Goal: Task Accomplishment & Management: Use online tool/utility

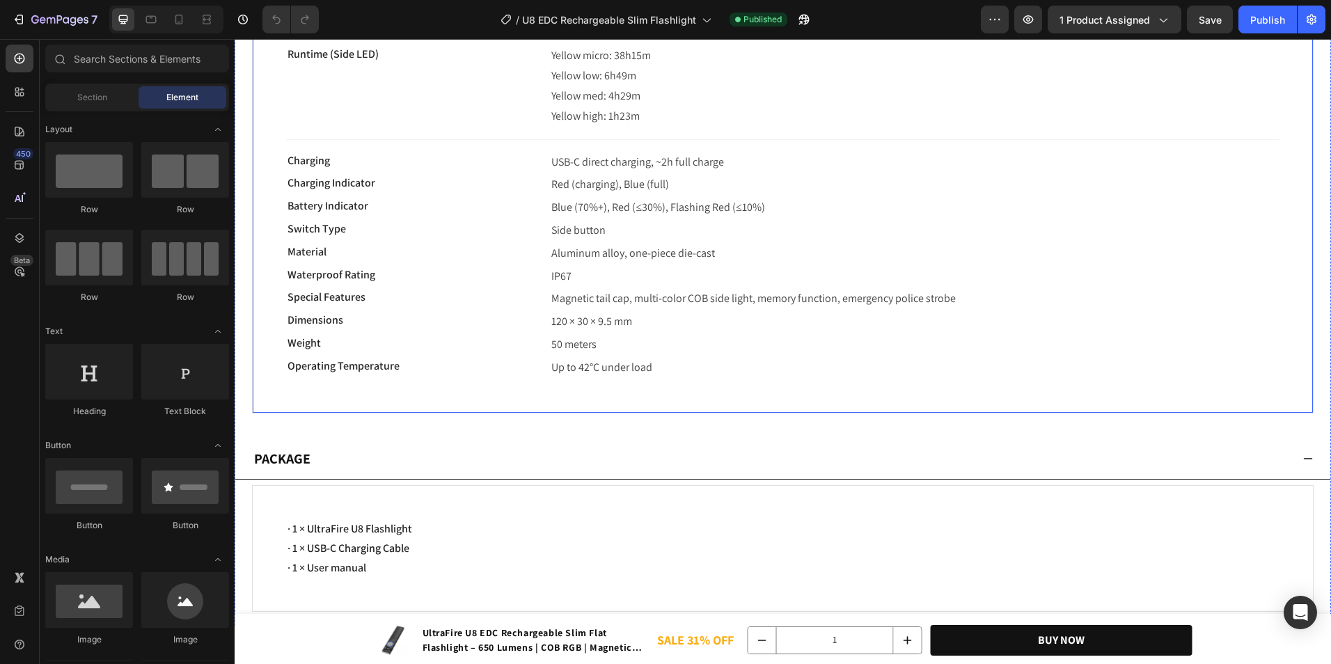
scroll to position [7492, 0]
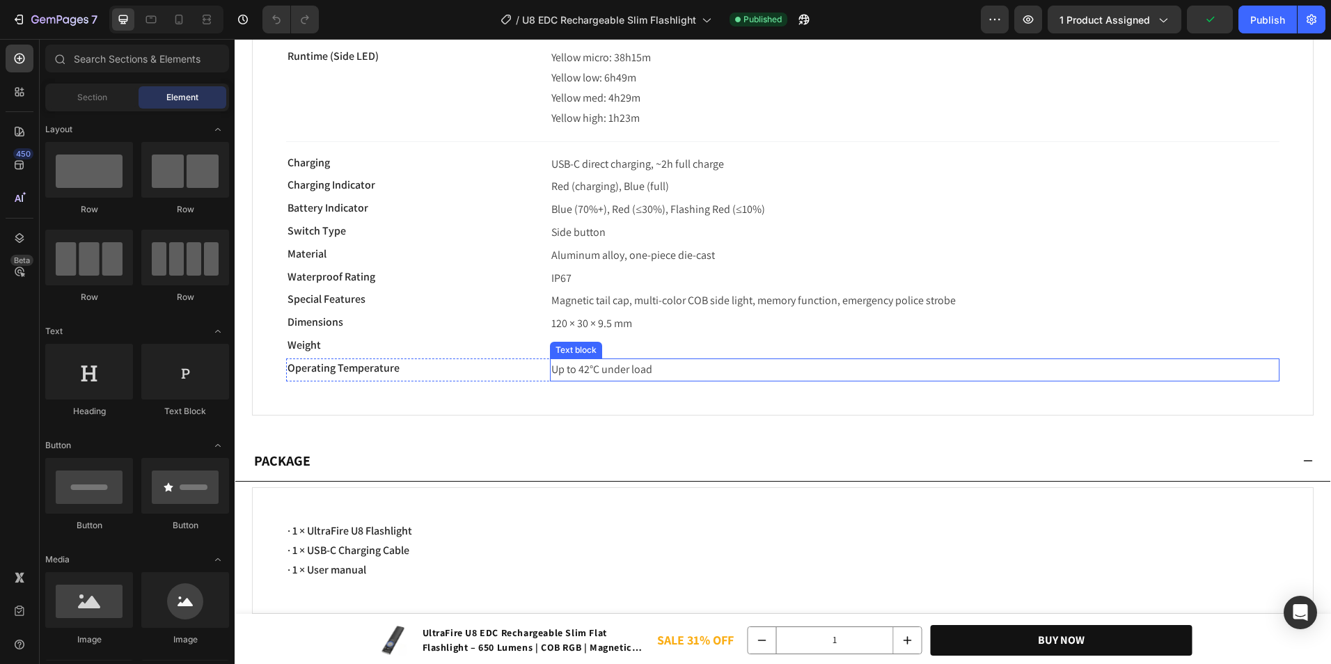
click at [587, 347] on div "Text block" at bounding box center [576, 350] width 47 height 13
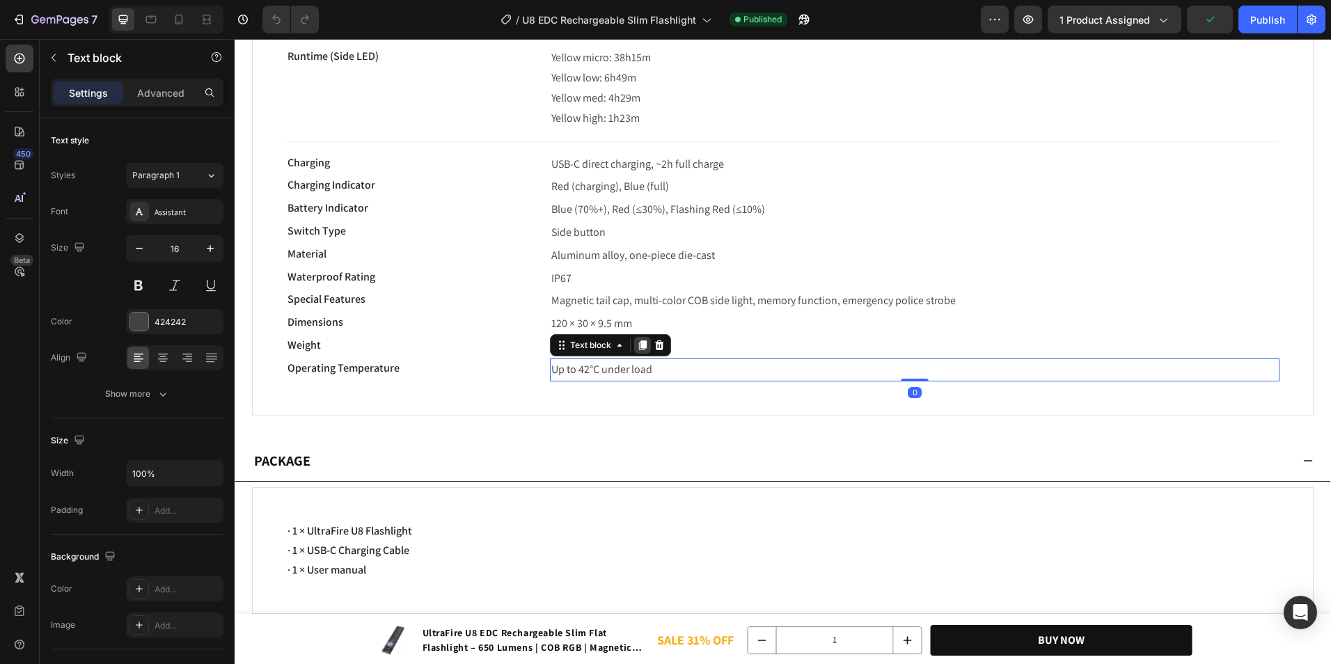
click at [647, 347] on div at bounding box center [642, 345] width 17 height 17
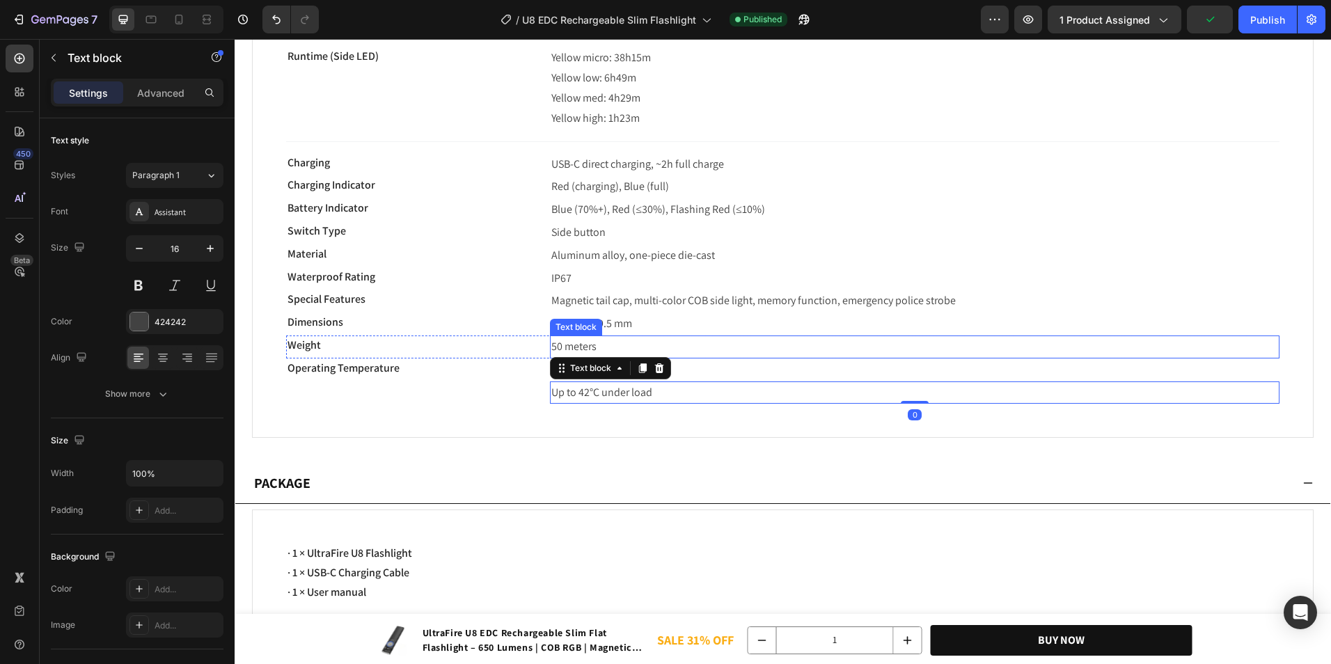
click at [709, 345] on p "50 meters" at bounding box center [914, 347] width 727 height 20
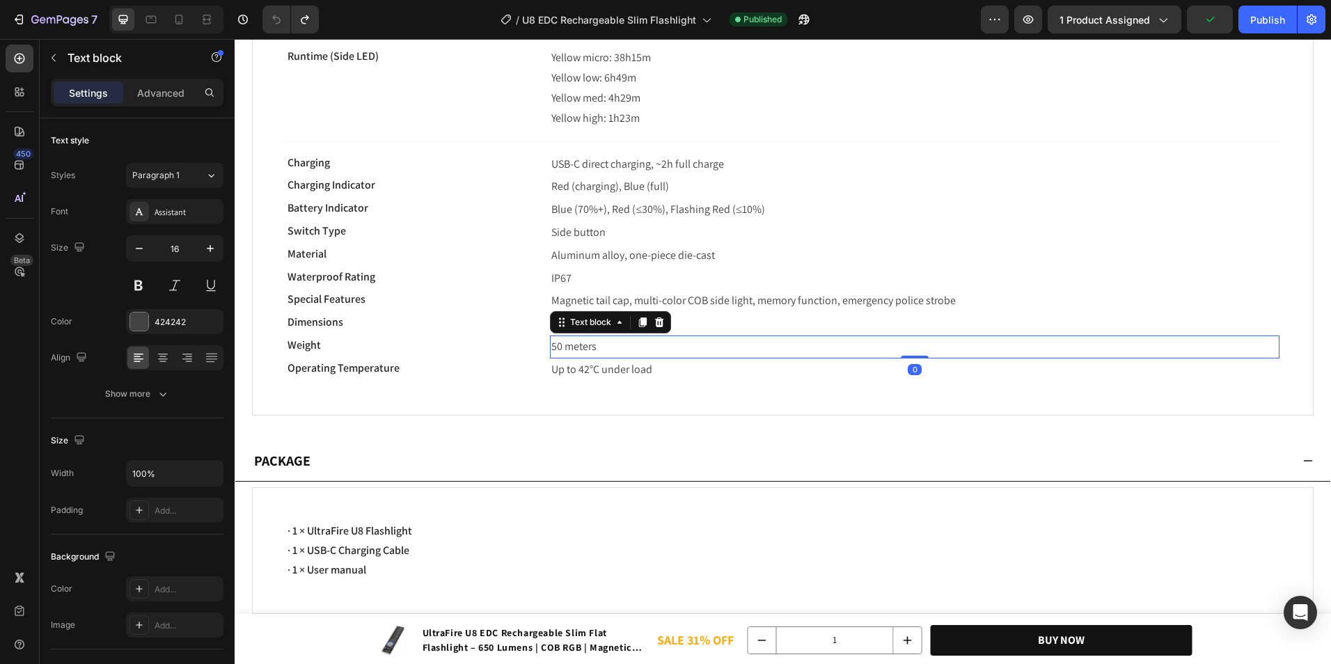
click at [705, 351] on p "50 meters" at bounding box center [914, 347] width 727 height 20
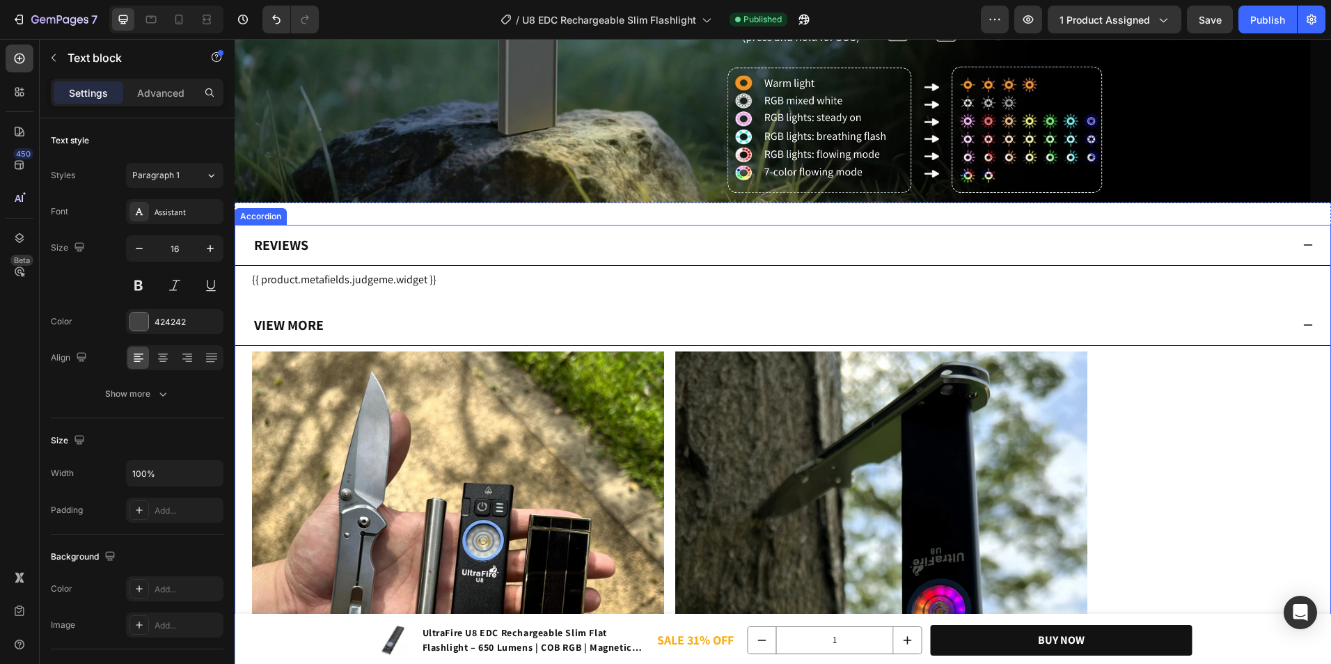
scroll to position [6169, 0]
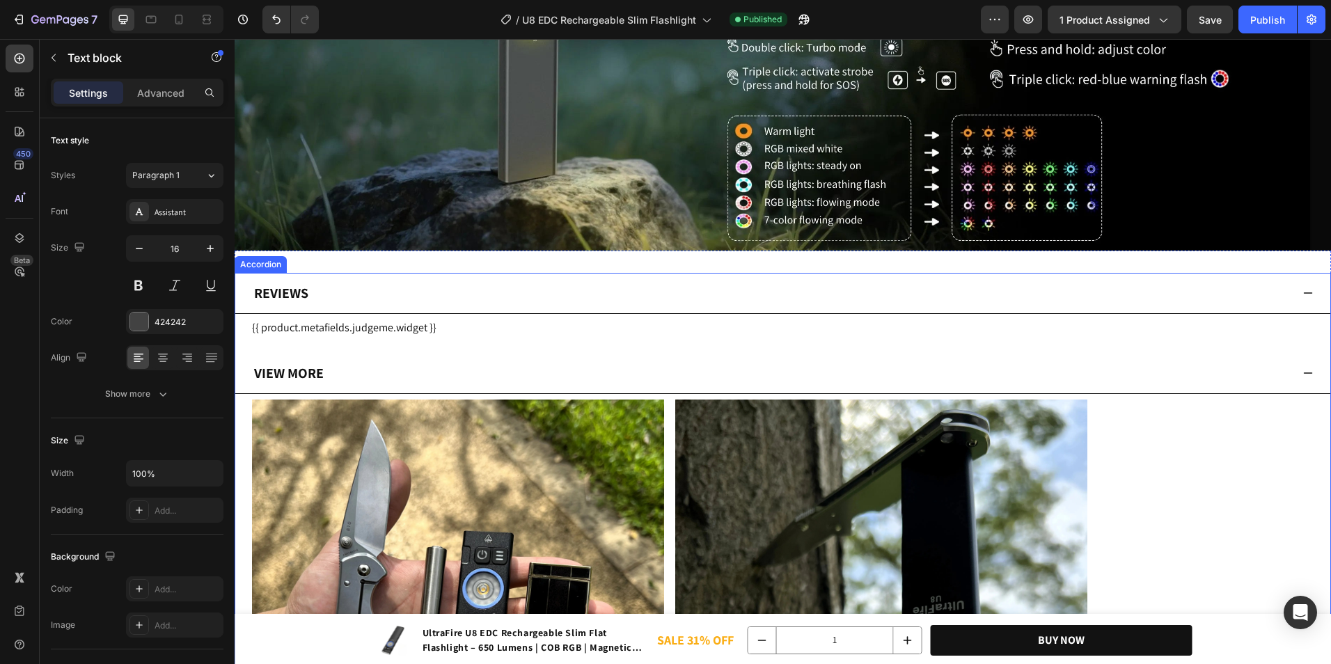
click at [663, 356] on div "View More" at bounding box center [782, 373] width 1095 height 41
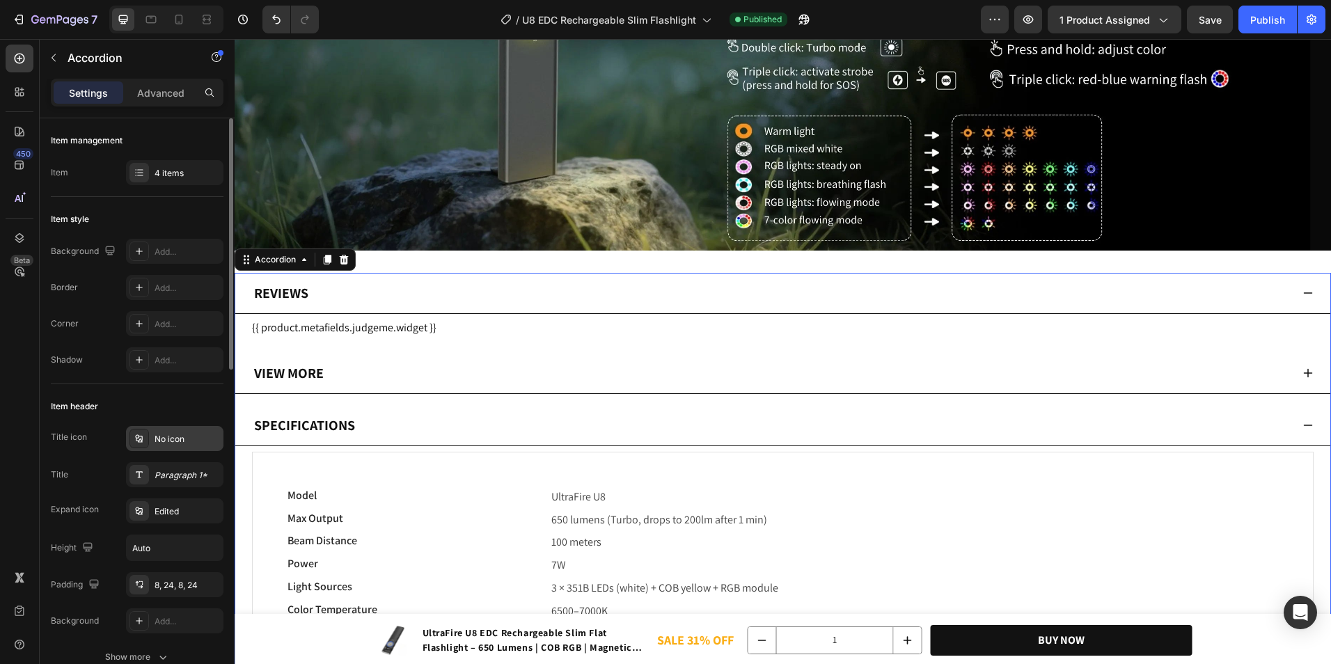
scroll to position [3273, 0]
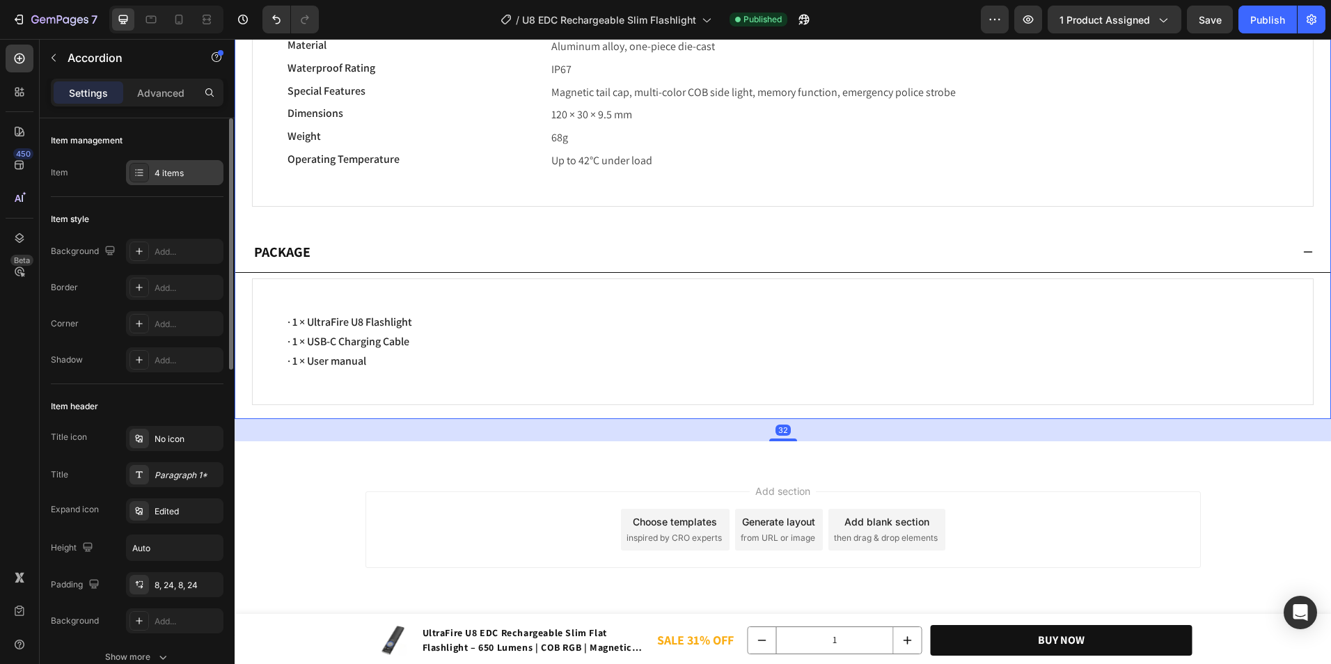
click at [169, 173] on div "4 items" at bounding box center [187, 173] width 65 height 13
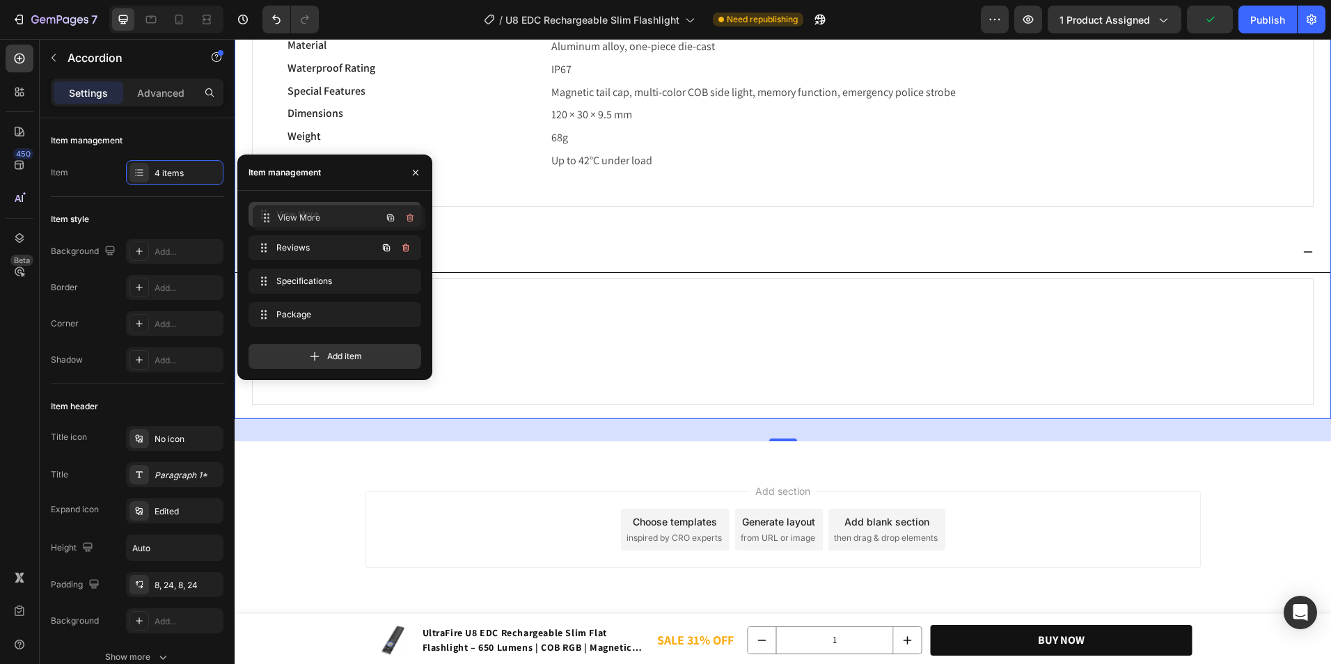
drag, startPoint x: 308, startPoint y: 251, endPoint x: 313, endPoint y: 221, distance: 30.2
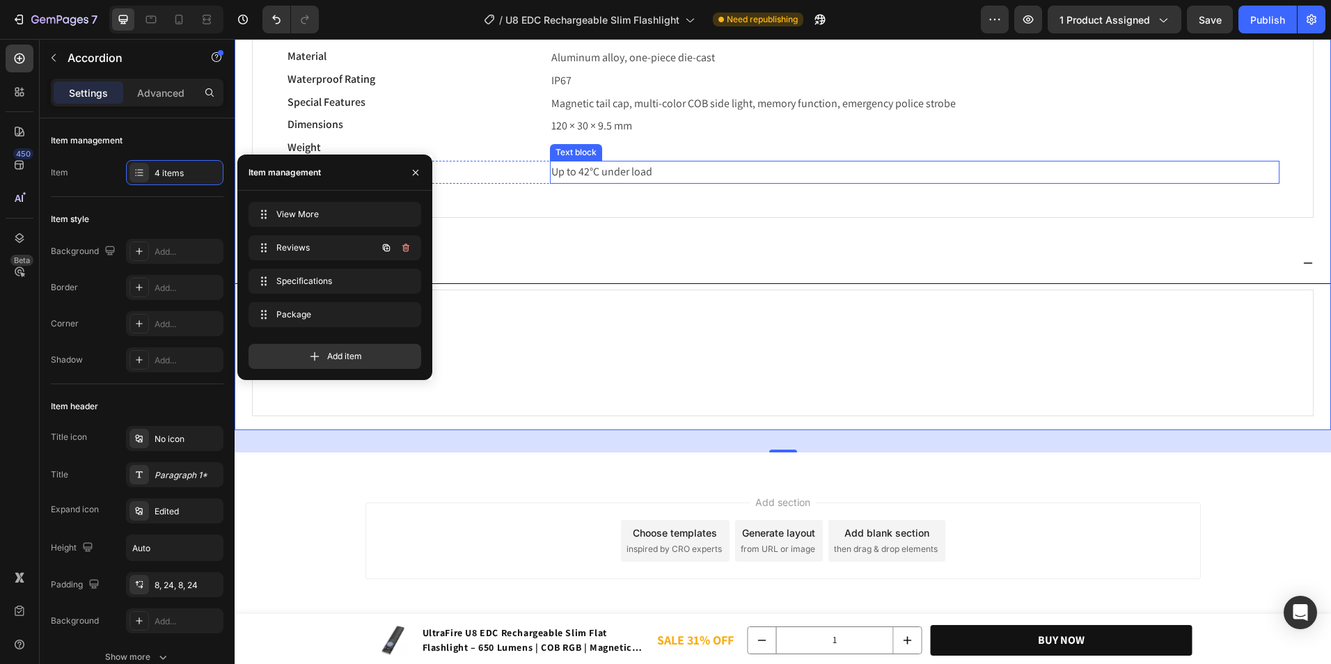
scroll to position [3696, 0]
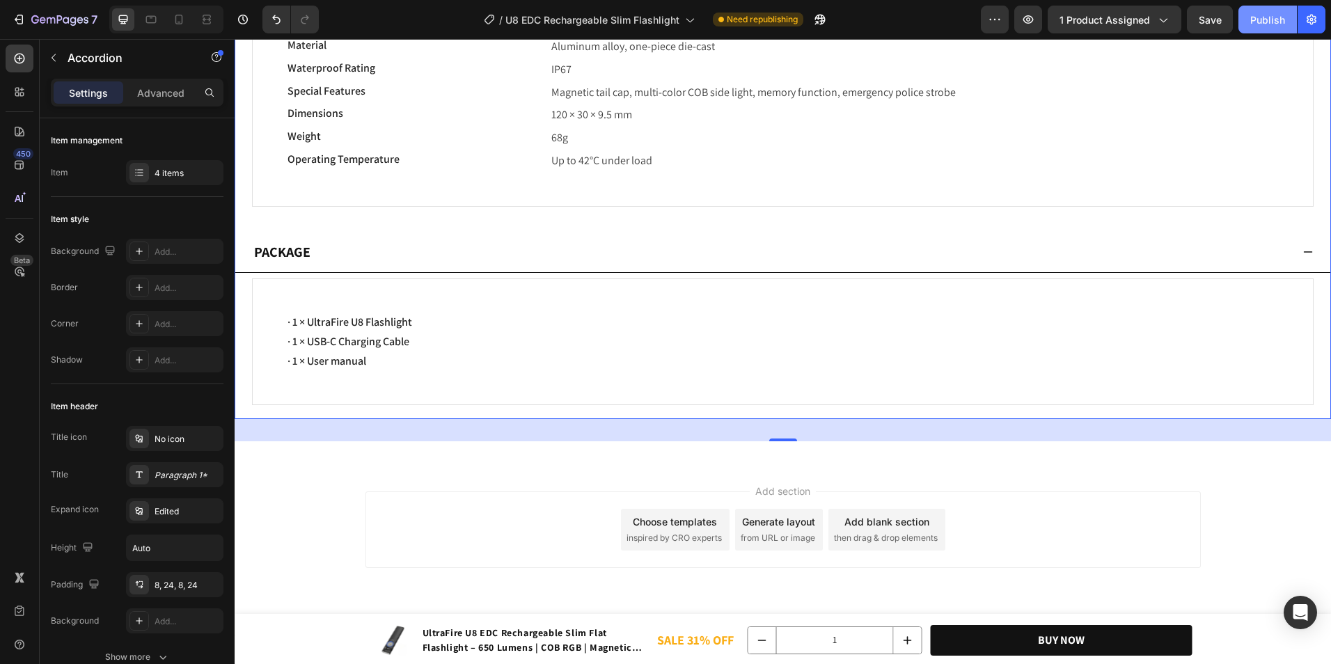
click at [1277, 32] on div "7 Version history / U8 EDC Rechargeable Slim Flashlight Need republishing Previ…" at bounding box center [665, 20] width 1331 height 40
click at [1277, 32] on button "Publish" at bounding box center [1267, 20] width 58 height 28
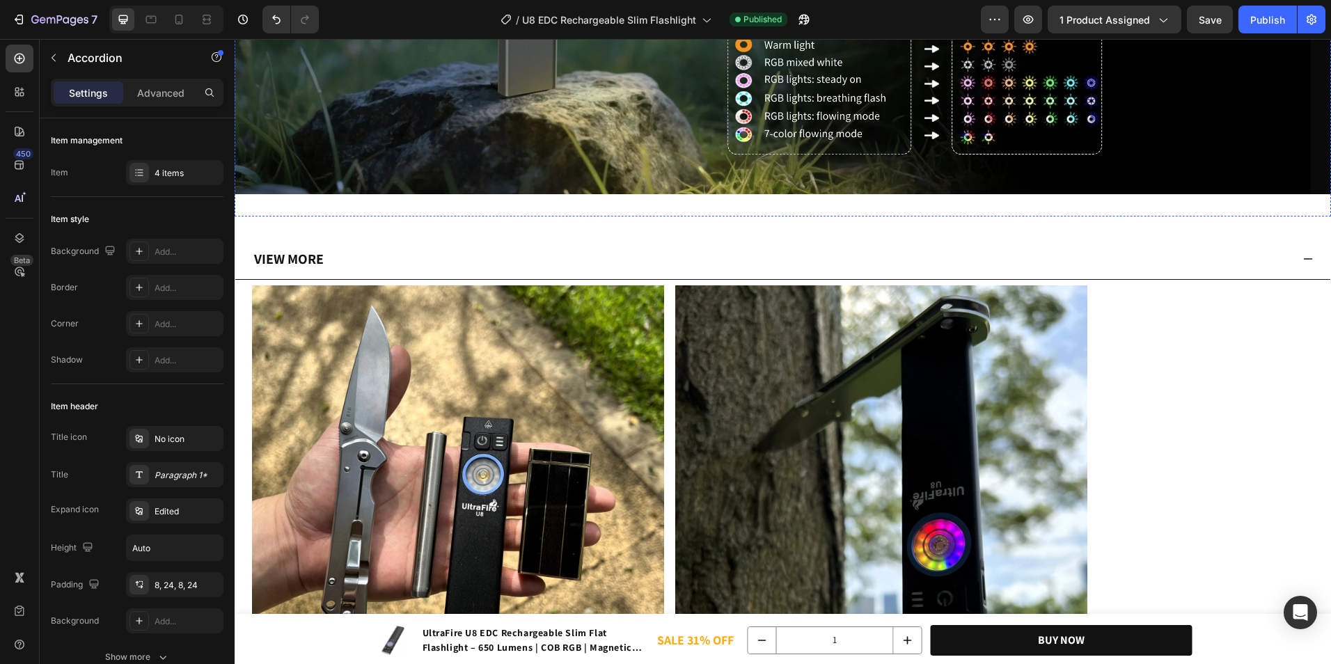
scroll to position [6272, 0]
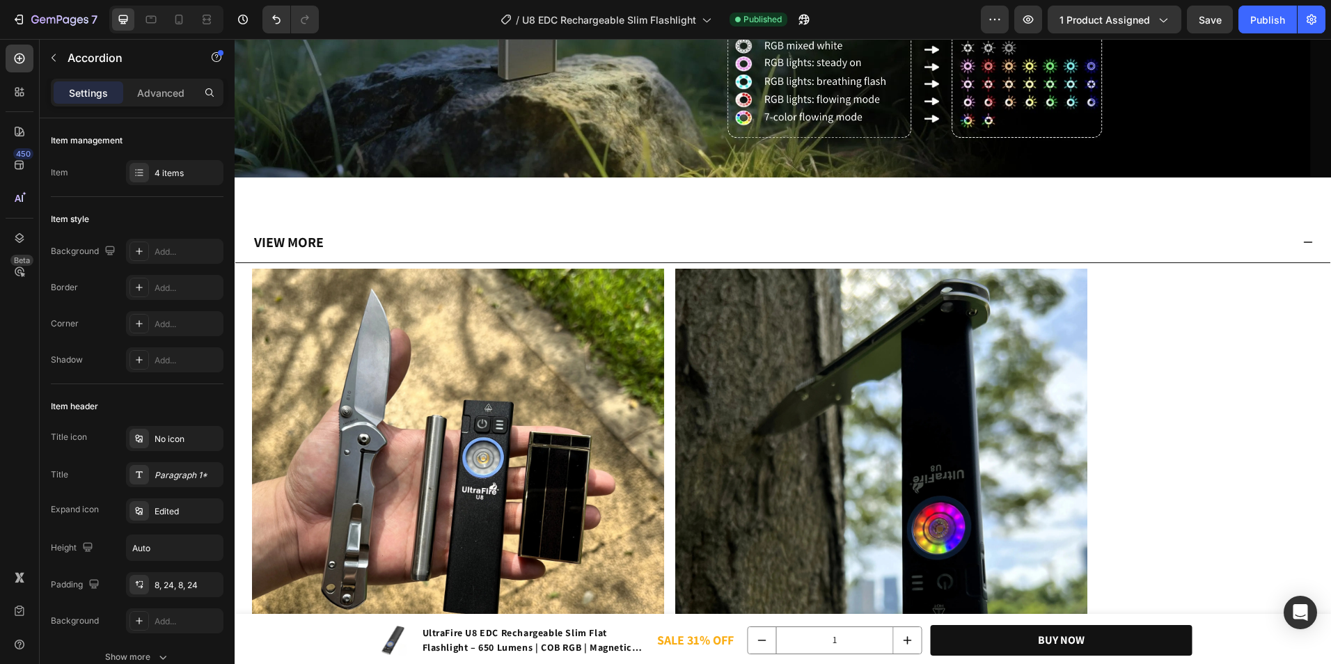
click at [488, 228] on div "View More" at bounding box center [771, 242] width 1039 height 29
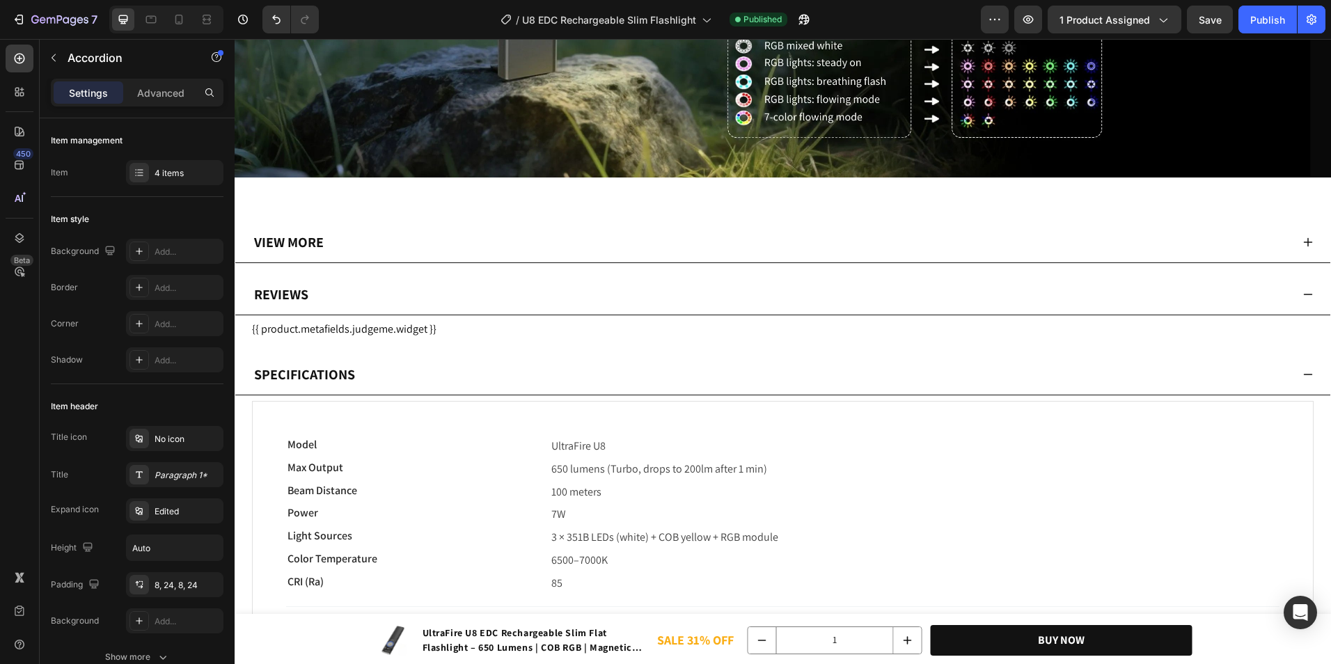
click at [488, 228] on div "View More" at bounding box center [771, 242] width 1039 height 29
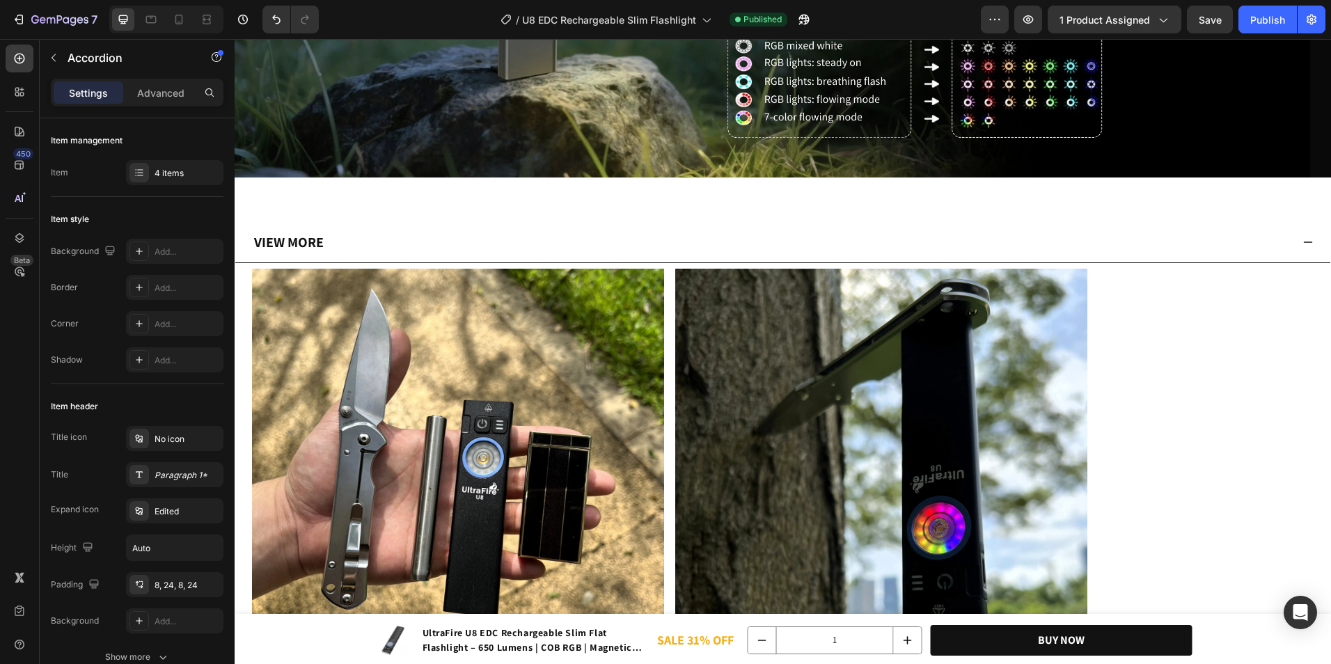
click at [698, 228] on div "View More" at bounding box center [771, 242] width 1039 height 29
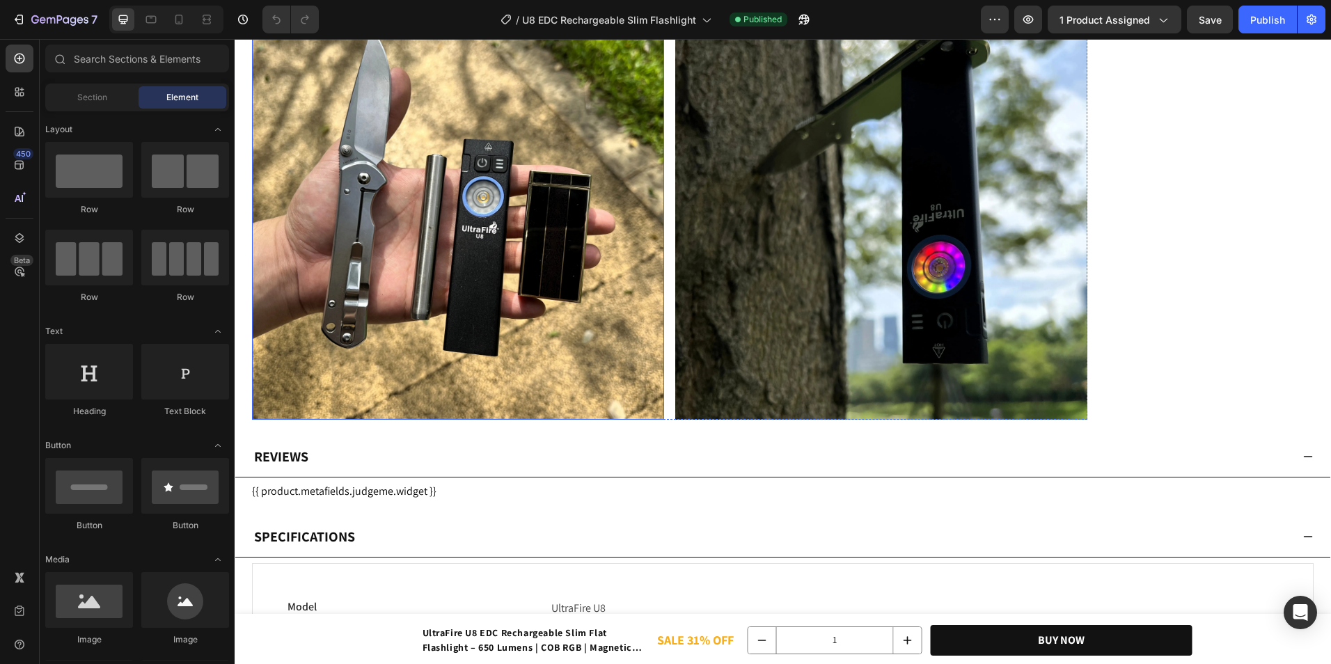
scroll to position [5360, 0]
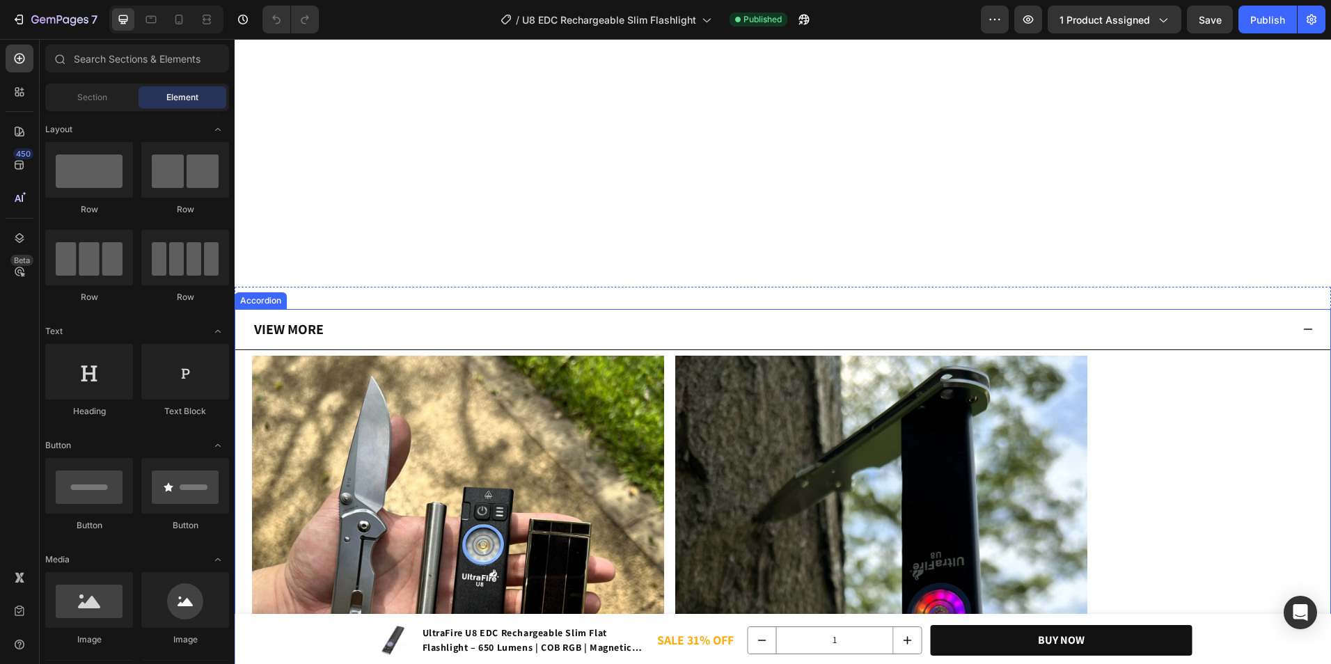
click at [412, 316] on div "View More" at bounding box center [771, 329] width 1039 height 29
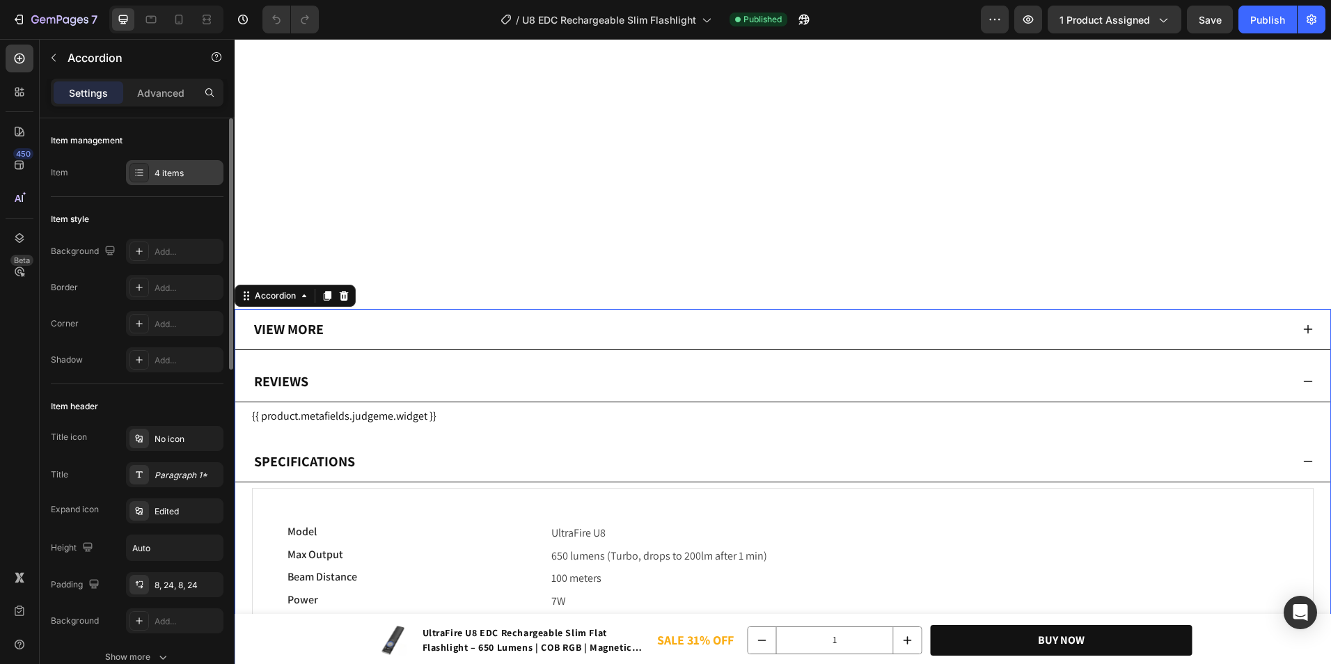
click at [189, 173] on div "4 items" at bounding box center [187, 173] width 65 height 13
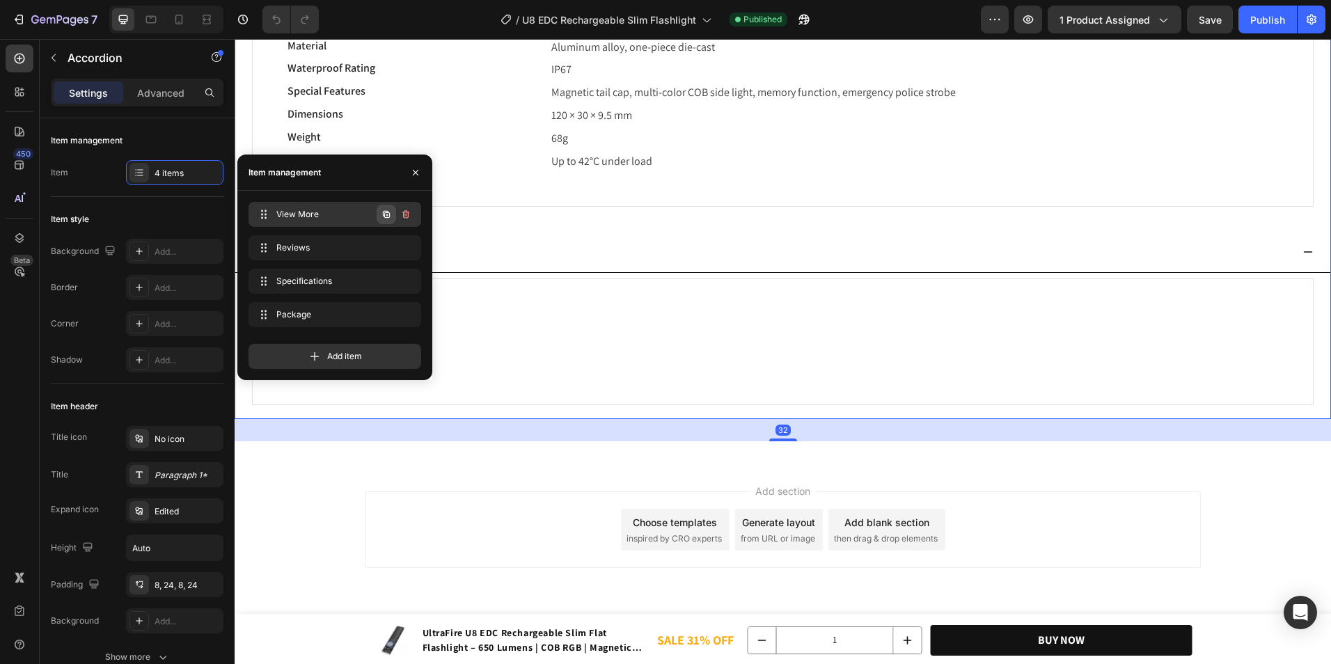
click at [387, 216] on icon "button" at bounding box center [387, 215] width 3 height 3
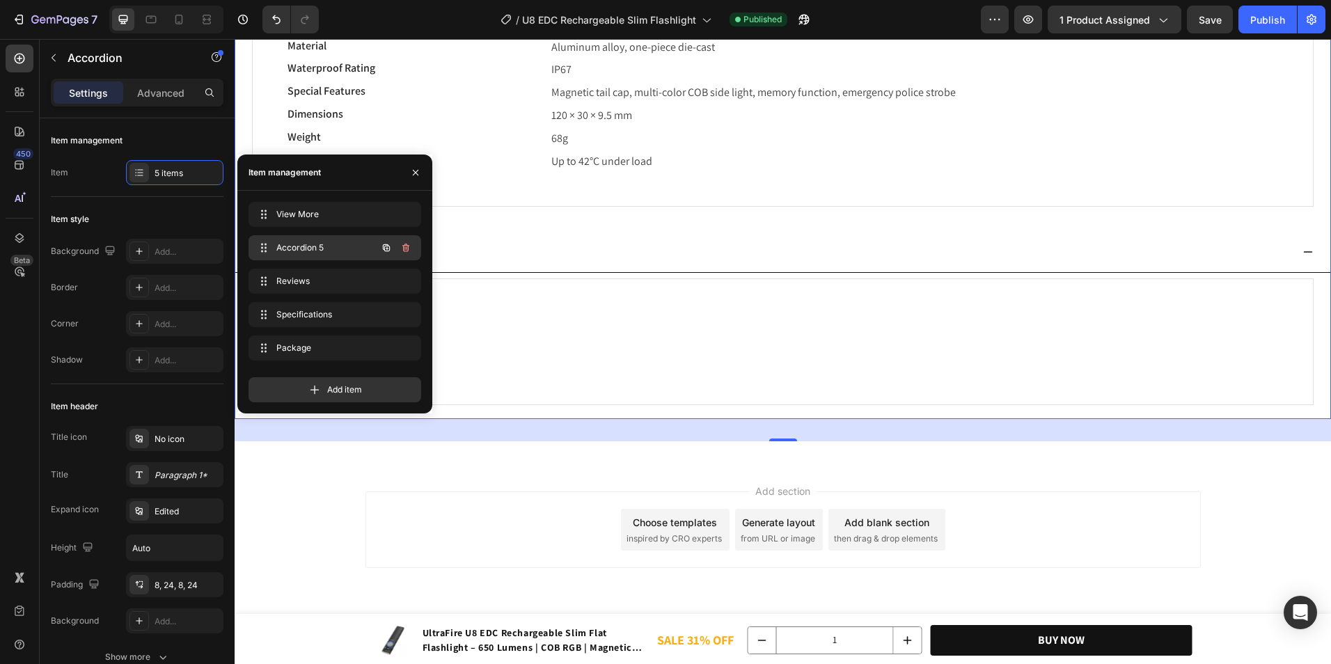
click at [349, 243] on span "Accordion 5" at bounding box center [315, 248] width 79 height 13
click at [336, 258] on div "Accordion 5 Accordion 5" at bounding box center [335, 247] width 173 height 25
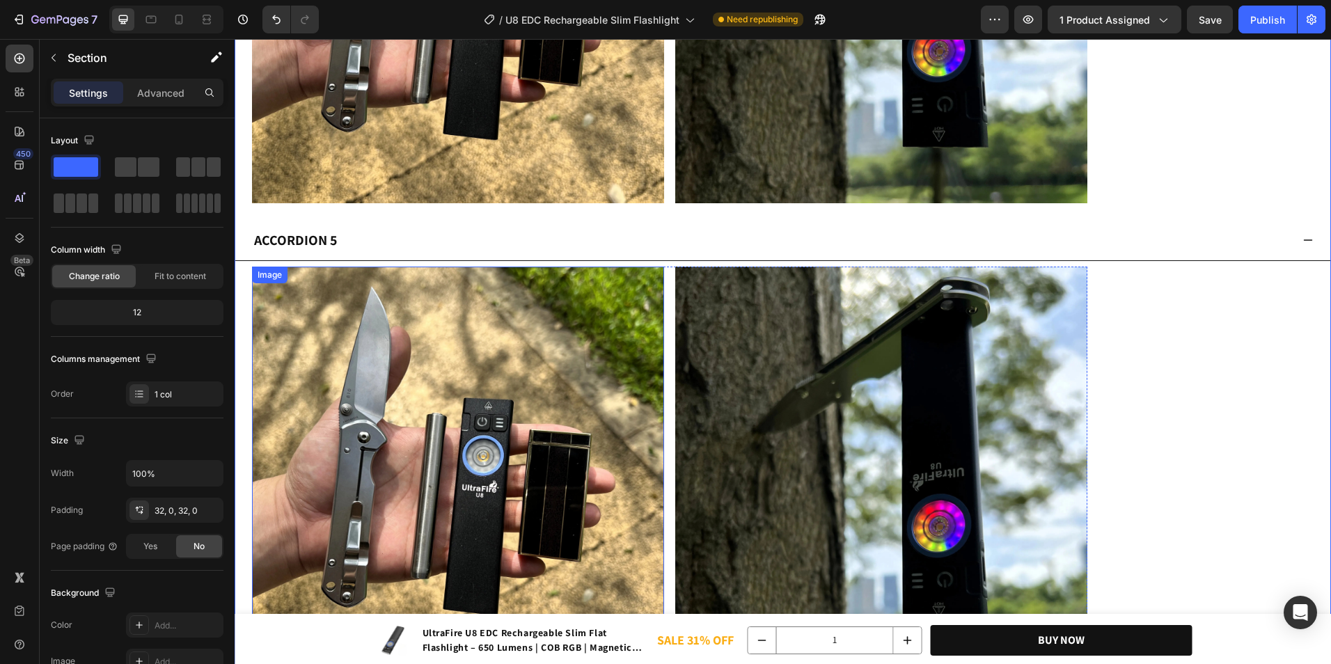
scroll to position [5917, 0]
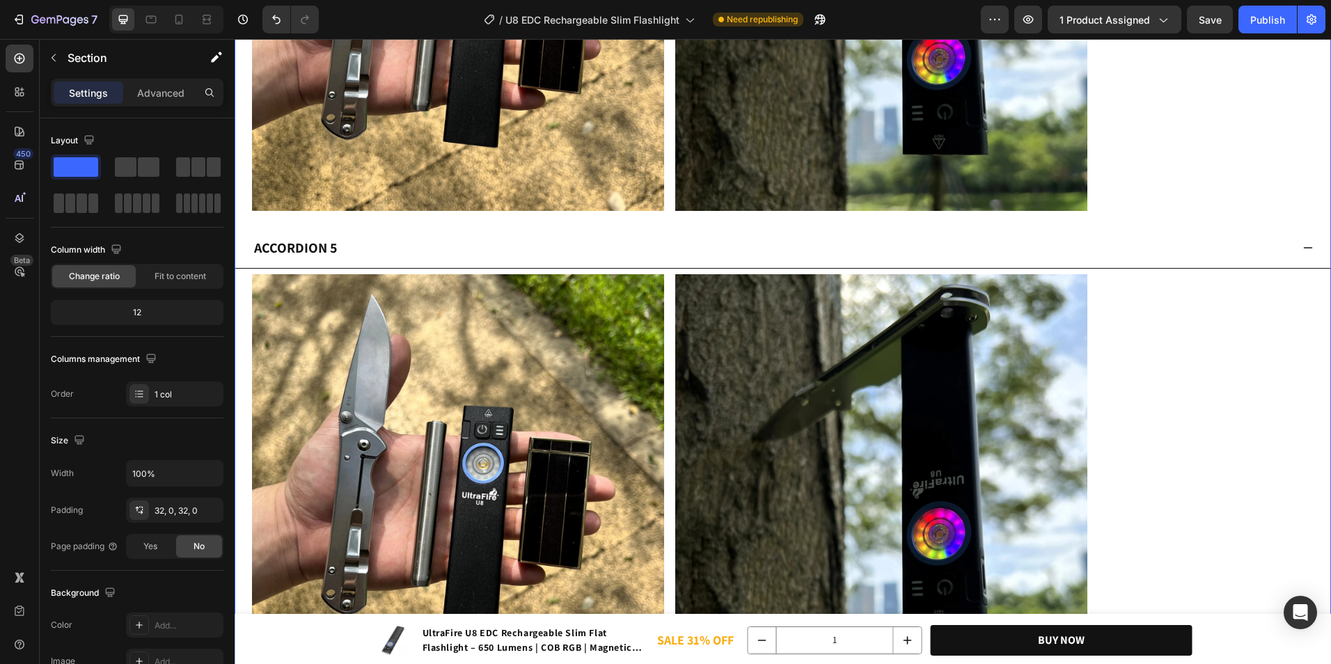
click at [310, 246] on div "Accordion 5" at bounding box center [295, 247] width 87 height 29
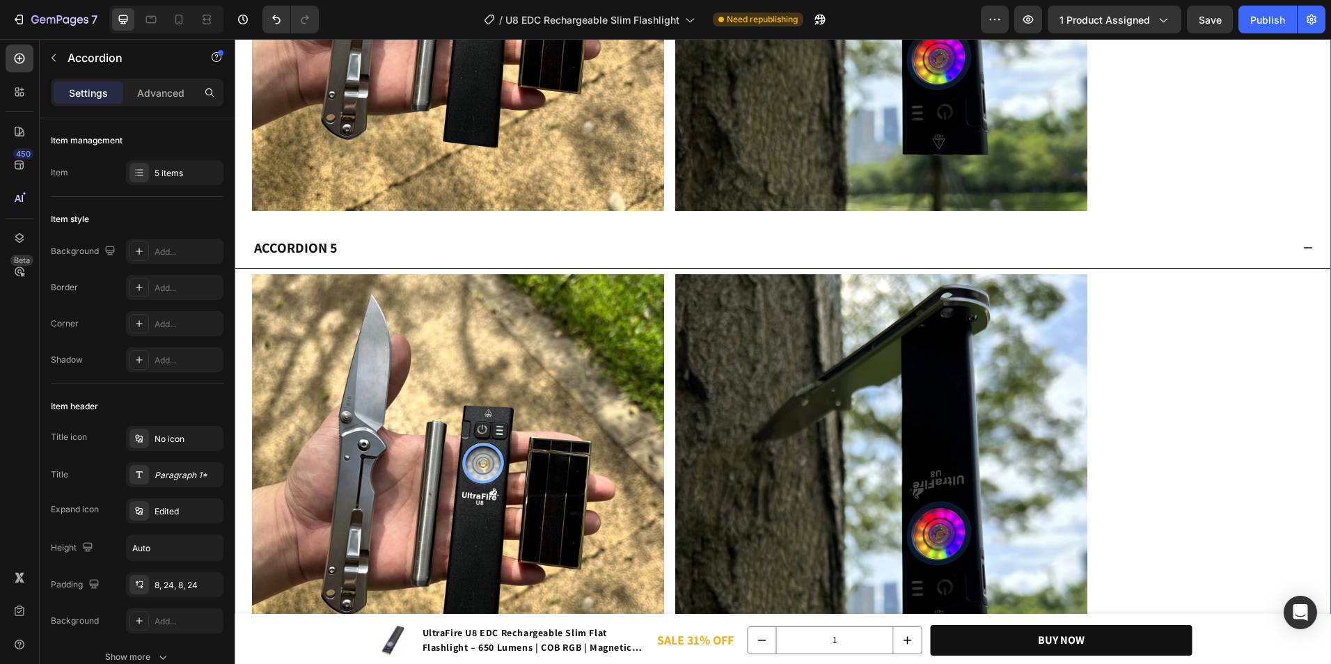
click at [310, 246] on div "Accordion 5" at bounding box center [295, 247] width 87 height 29
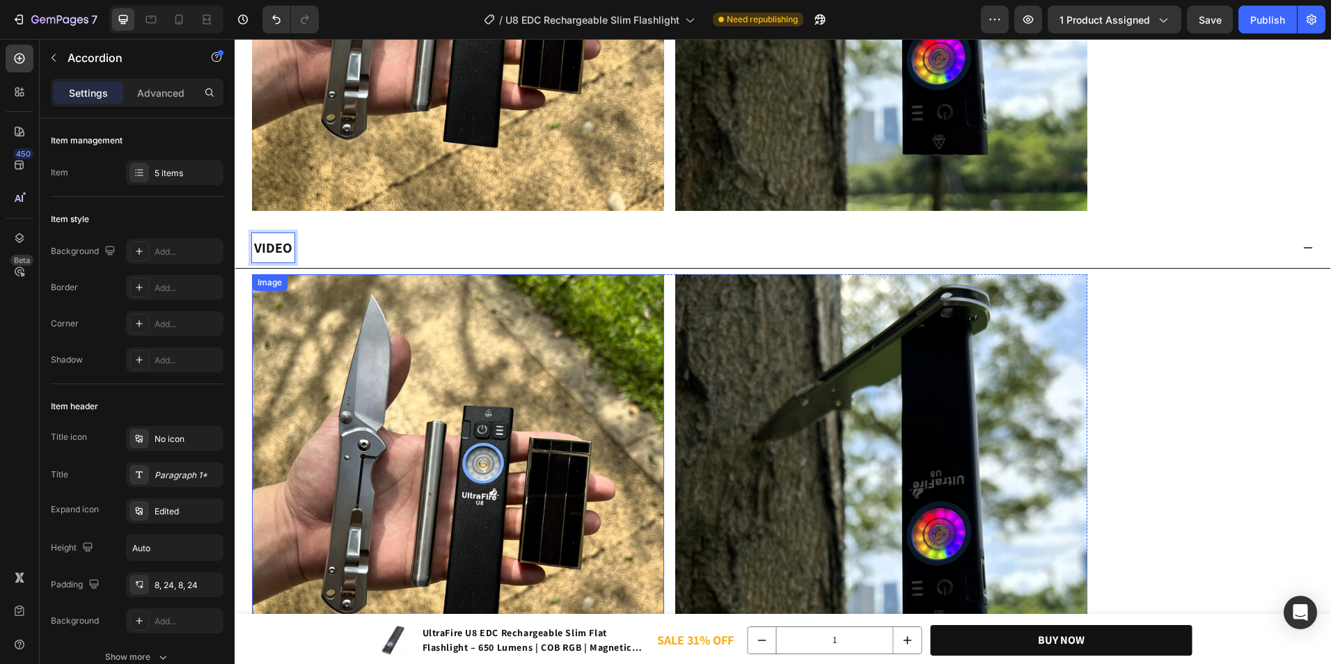
click at [675, 310] on div "Image Image" at bounding box center [669, 480] width 835 height 412
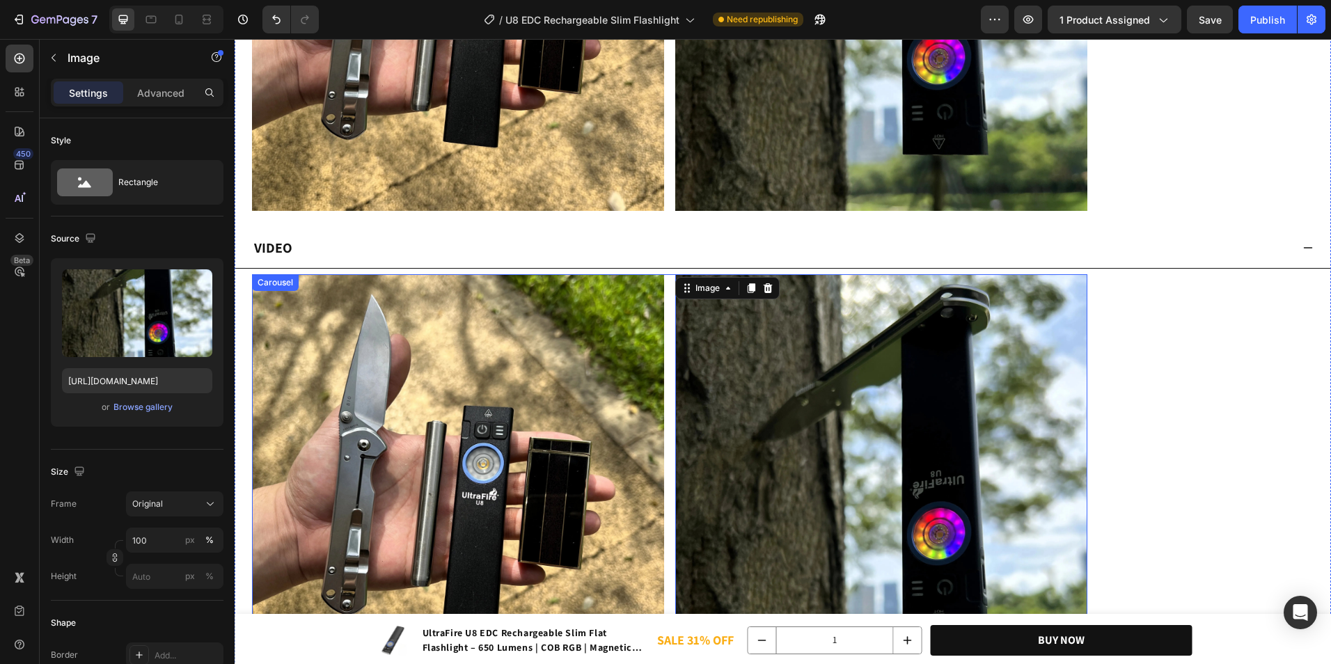
click at [669, 294] on div "Image Image 0" at bounding box center [669, 480] width 835 height 412
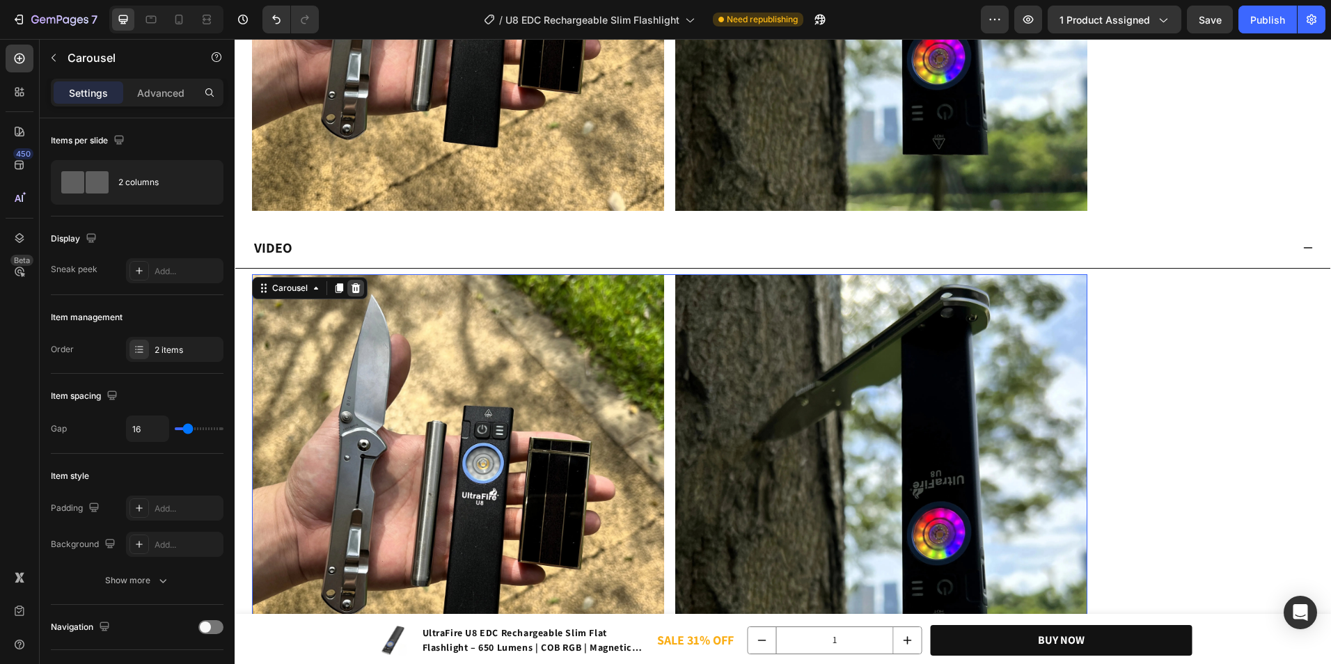
click at [355, 288] on icon at bounding box center [355, 288] width 11 height 11
click at [672, 315] on div "Image Image" at bounding box center [669, 480] width 835 height 412
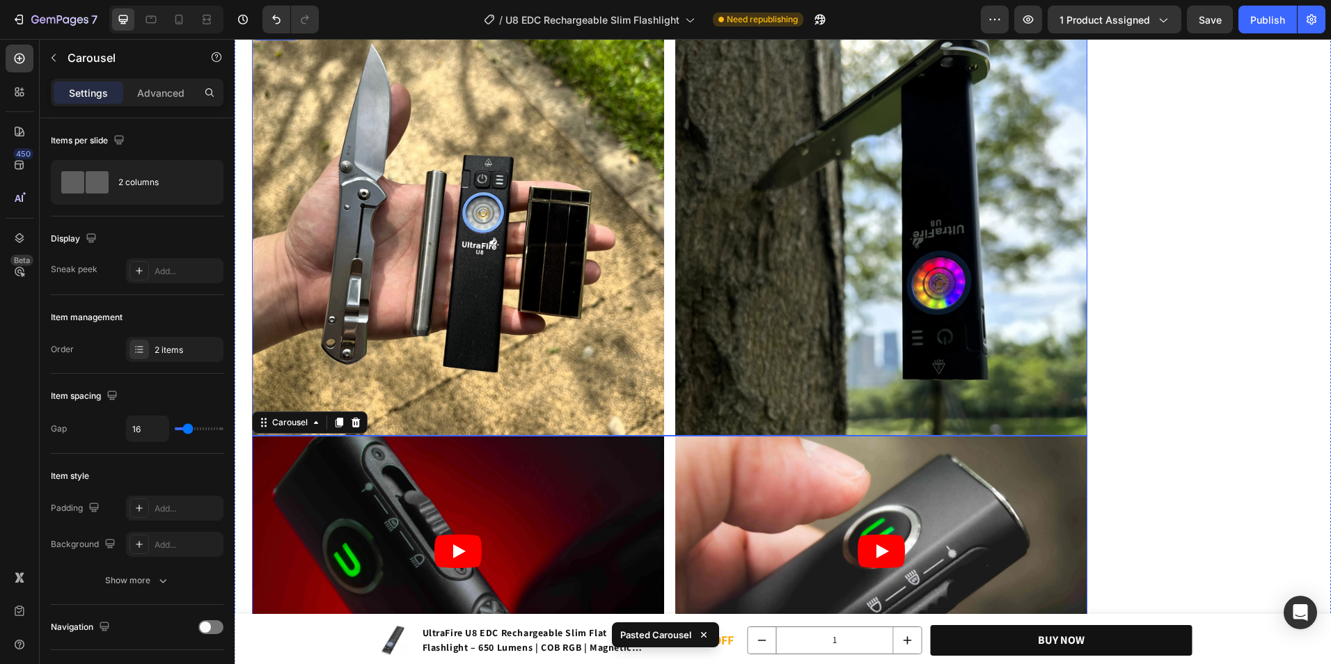
click at [670, 279] on div "Image Image" at bounding box center [669, 230] width 835 height 412
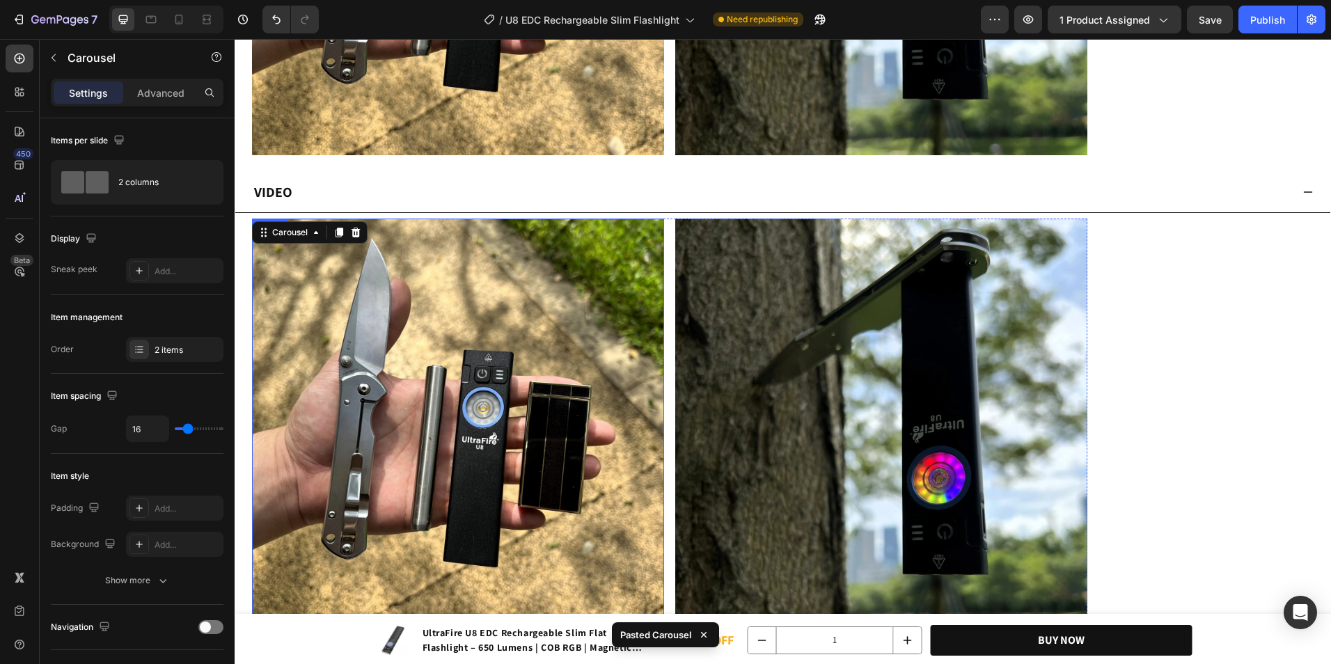
scroll to position [5959, 0]
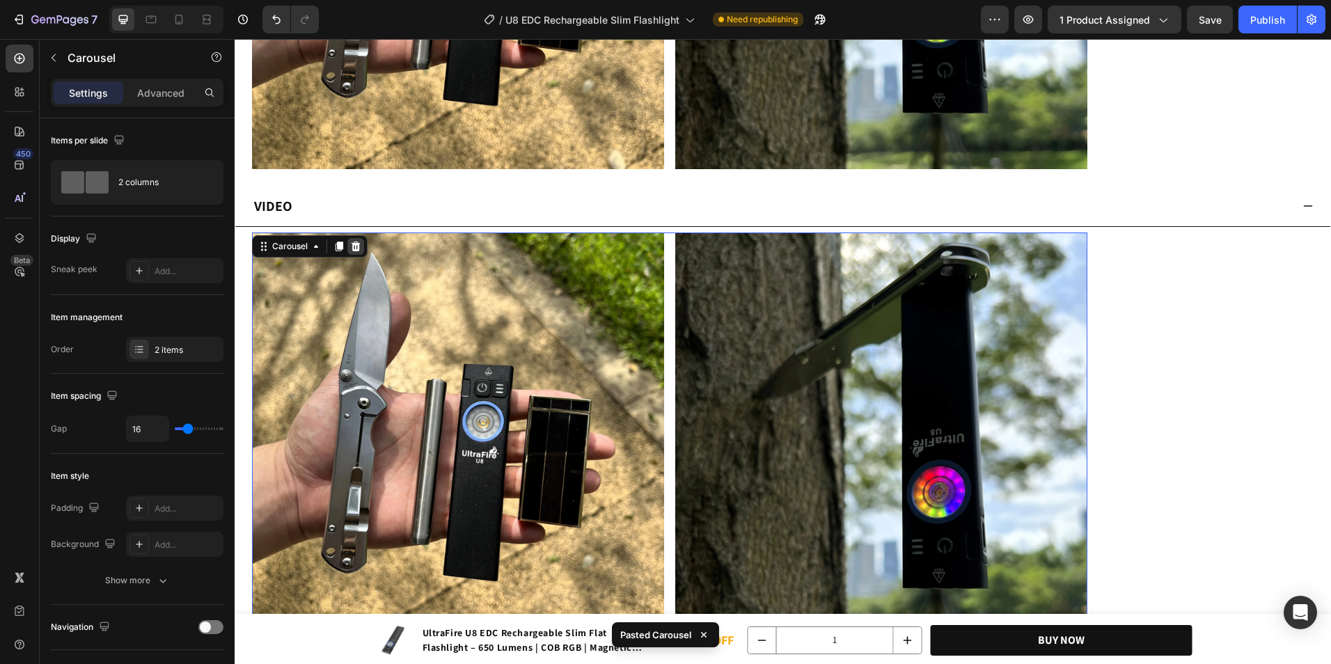
click at [351, 241] on icon at bounding box center [355, 246] width 11 height 11
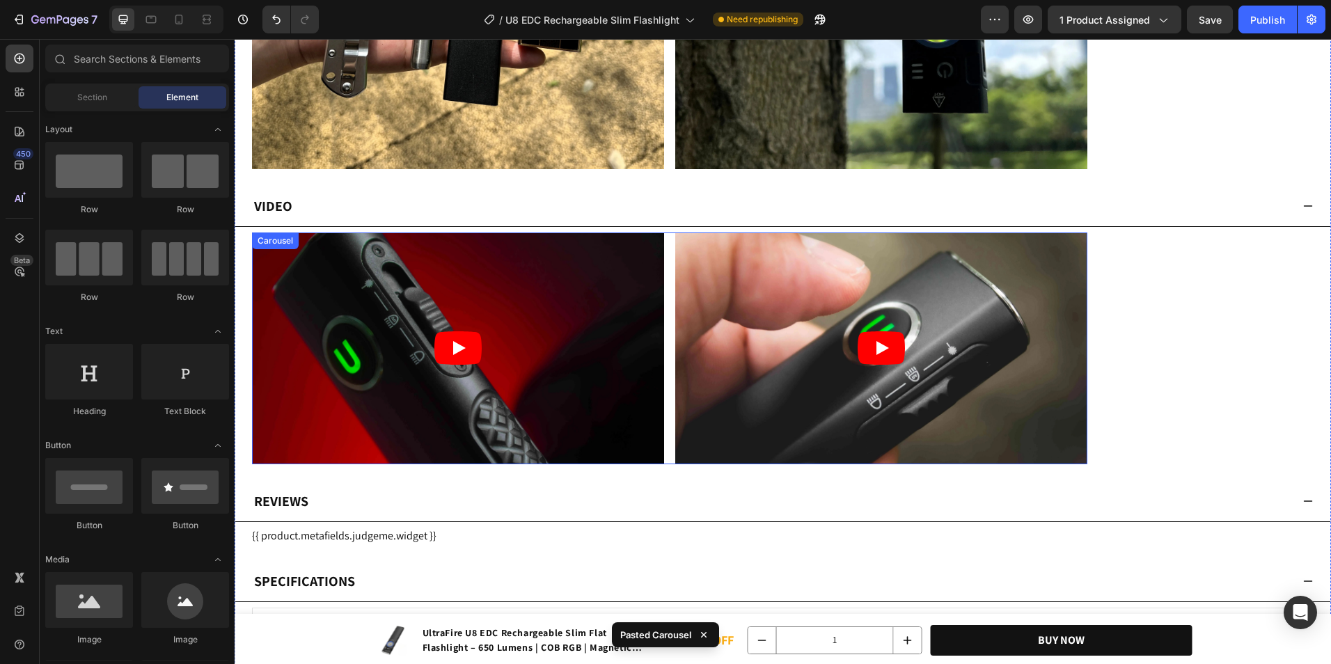
click at [668, 288] on div "Video Video" at bounding box center [669, 349] width 835 height 232
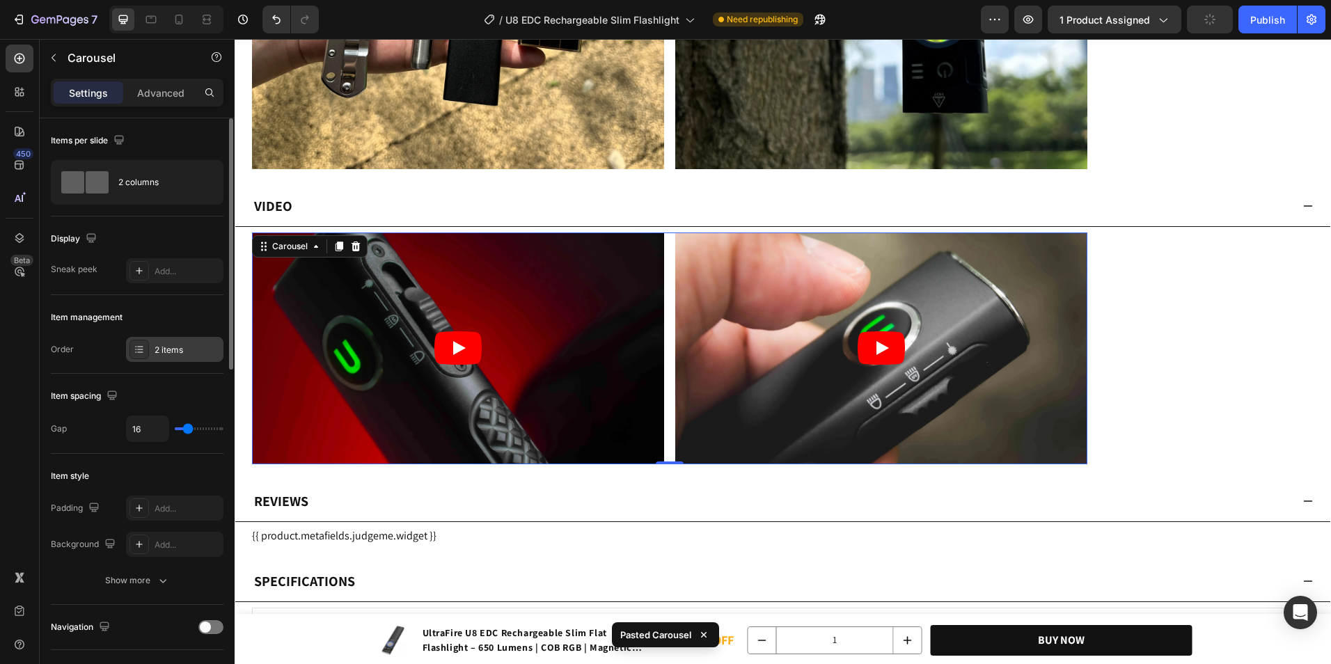
click at [156, 340] on div "2 items" at bounding box center [174, 349] width 97 height 25
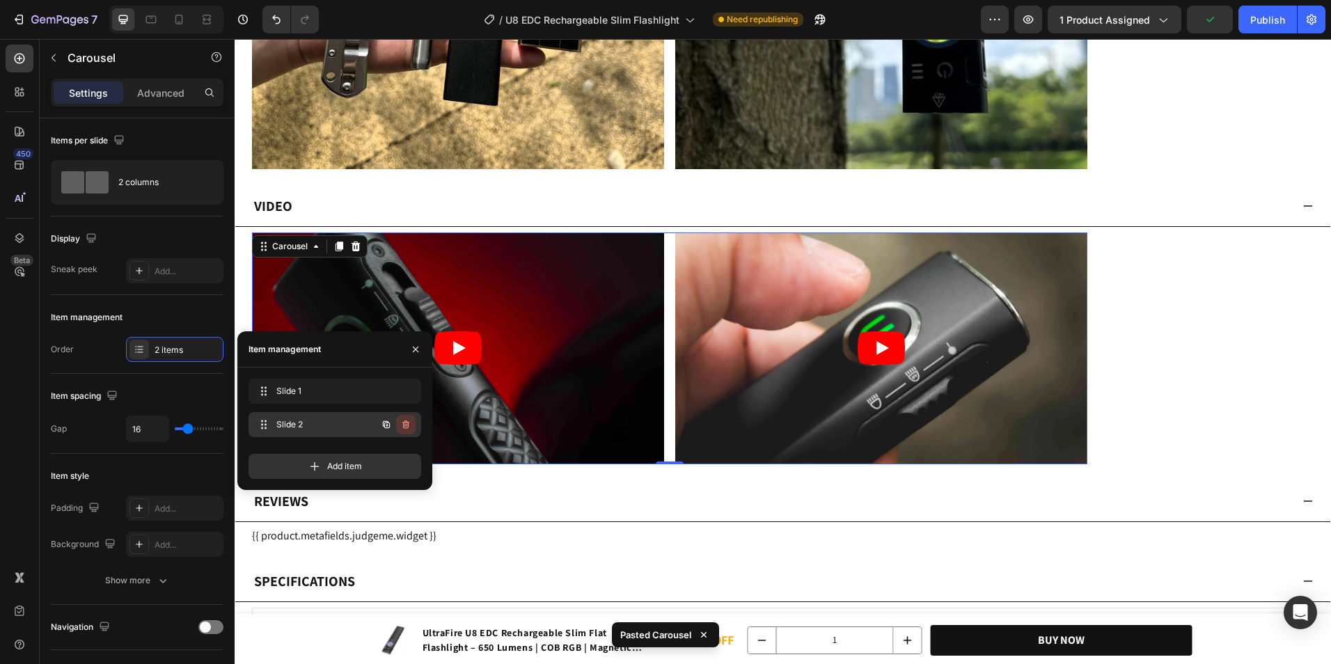
click at [405, 424] on icon "button" at bounding box center [404, 425] width 1 height 3
click at [406, 424] on div "Delete" at bounding box center [397, 424] width 26 height 13
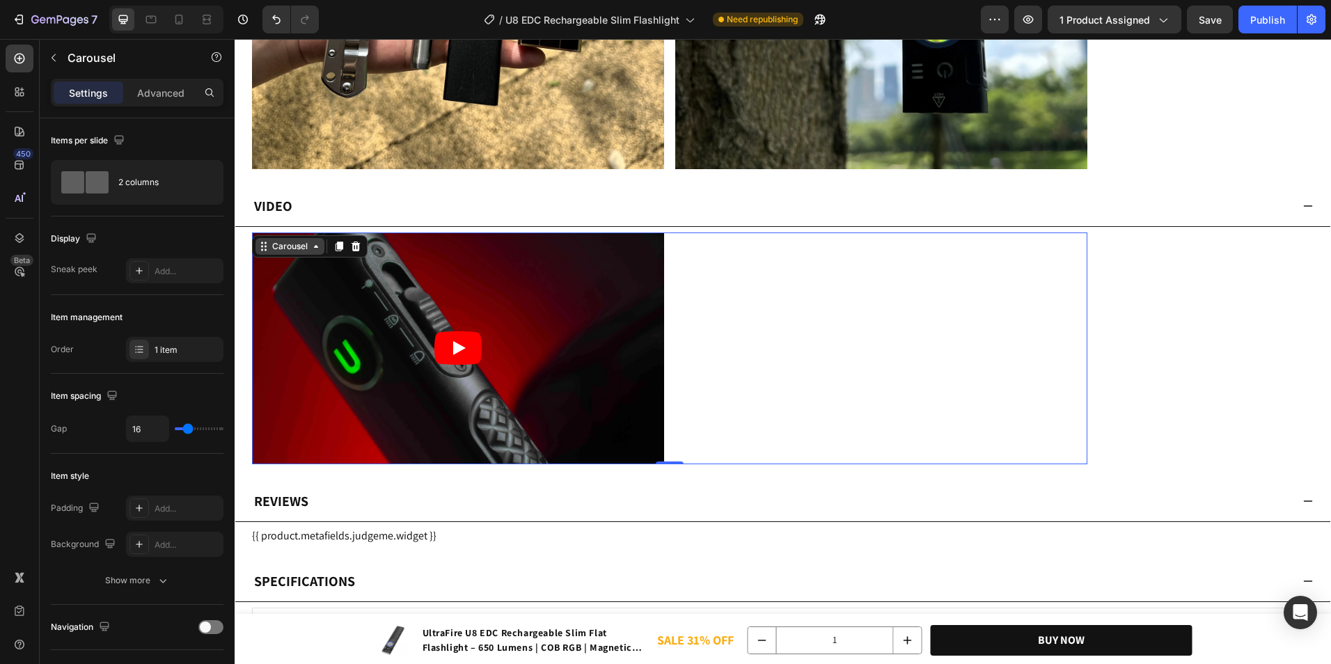
click at [313, 249] on icon at bounding box center [315, 246] width 11 height 11
click at [299, 247] on div "Carousel" at bounding box center [289, 246] width 41 height 13
click at [408, 287] on article at bounding box center [458, 349] width 412 height 232
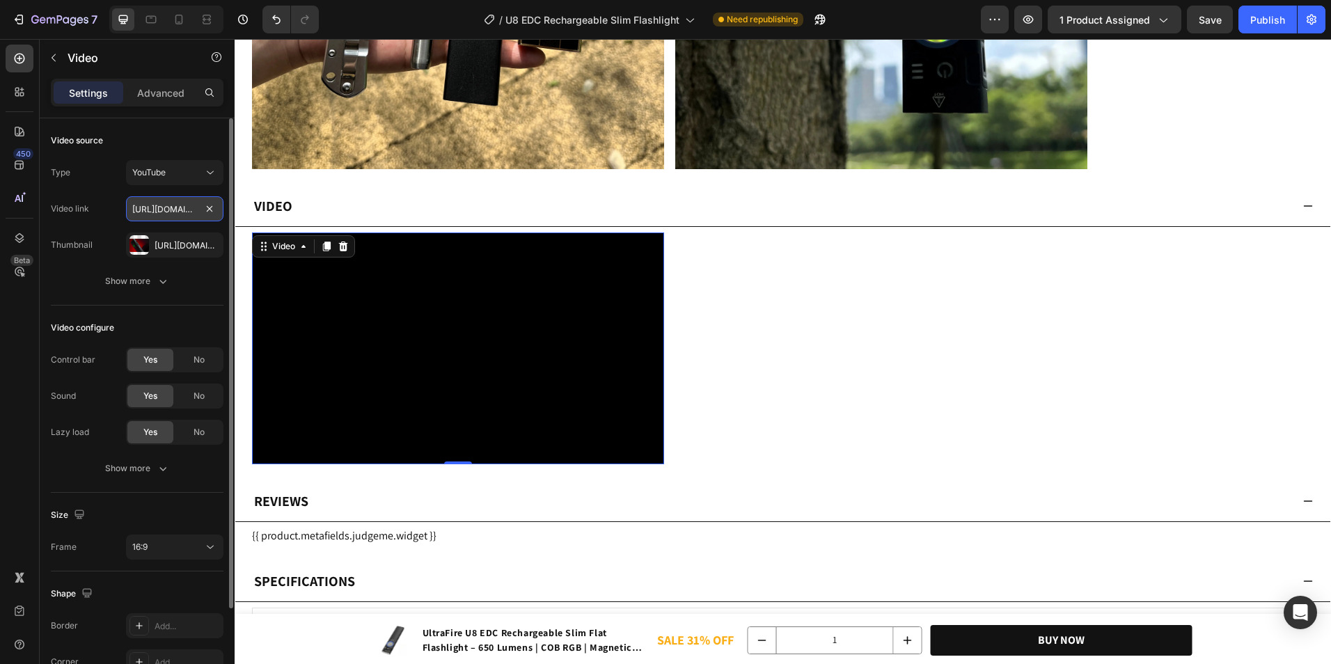
click at [166, 213] on input "[URL][DOMAIN_NAME]" at bounding box center [174, 208] width 97 height 25
paste input "Q8tvhzWArMg"
type input "[URL][DOMAIN_NAME]"
click at [212, 246] on icon "button" at bounding box center [208, 244] width 11 height 11
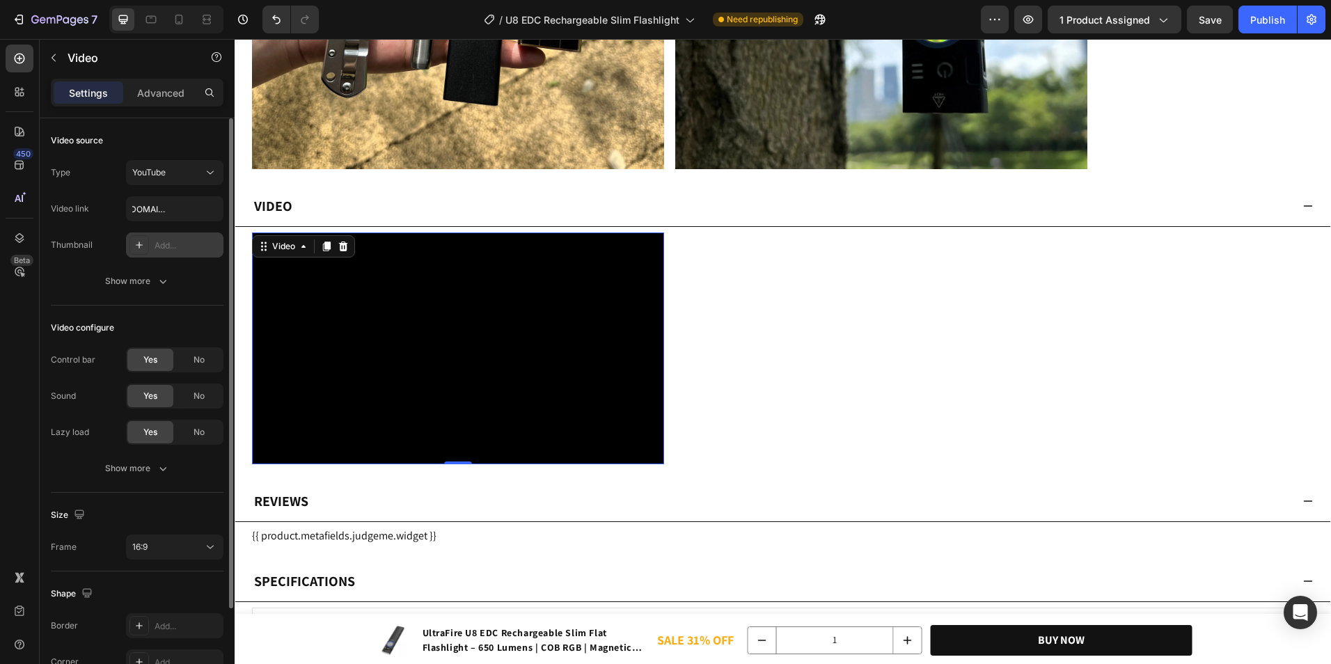
scroll to position [0, 0]
click at [181, 205] on input "[URL][DOMAIN_NAME]" at bounding box center [174, 208] width 97 height 25
click at [191, 144] on div "Video source" at bounding box center [137, 140] width 173 height 22
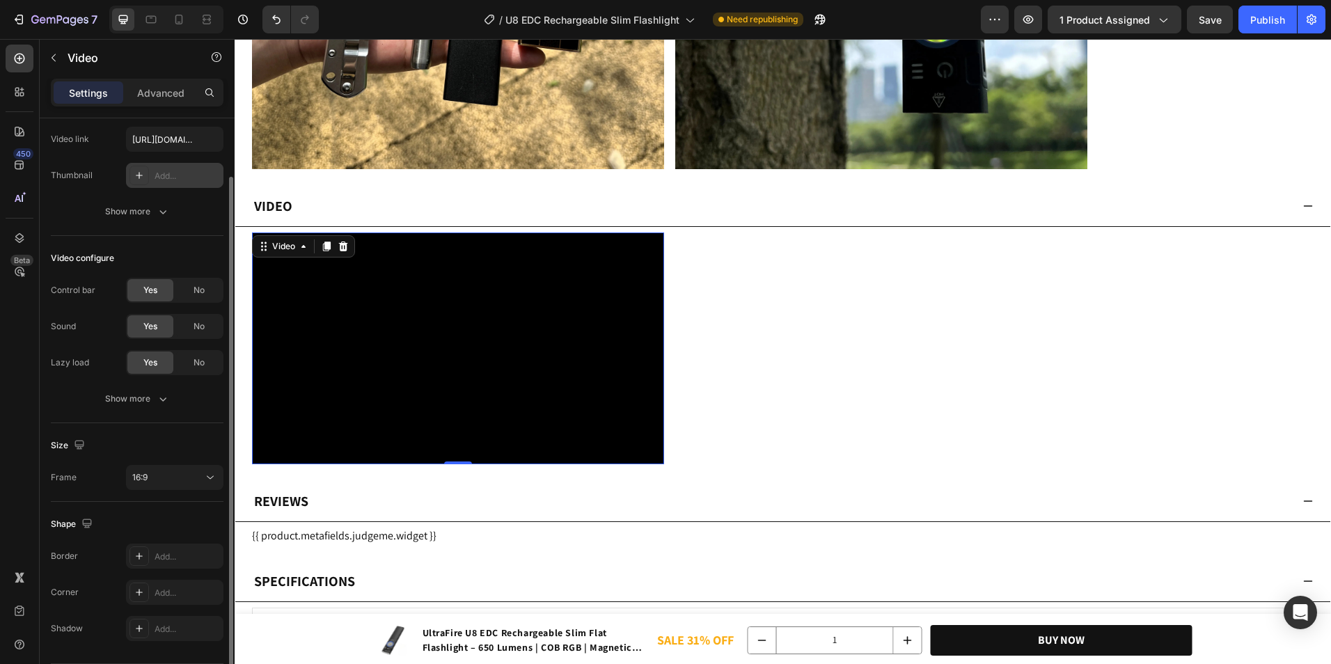
scroll to position [113, 0]
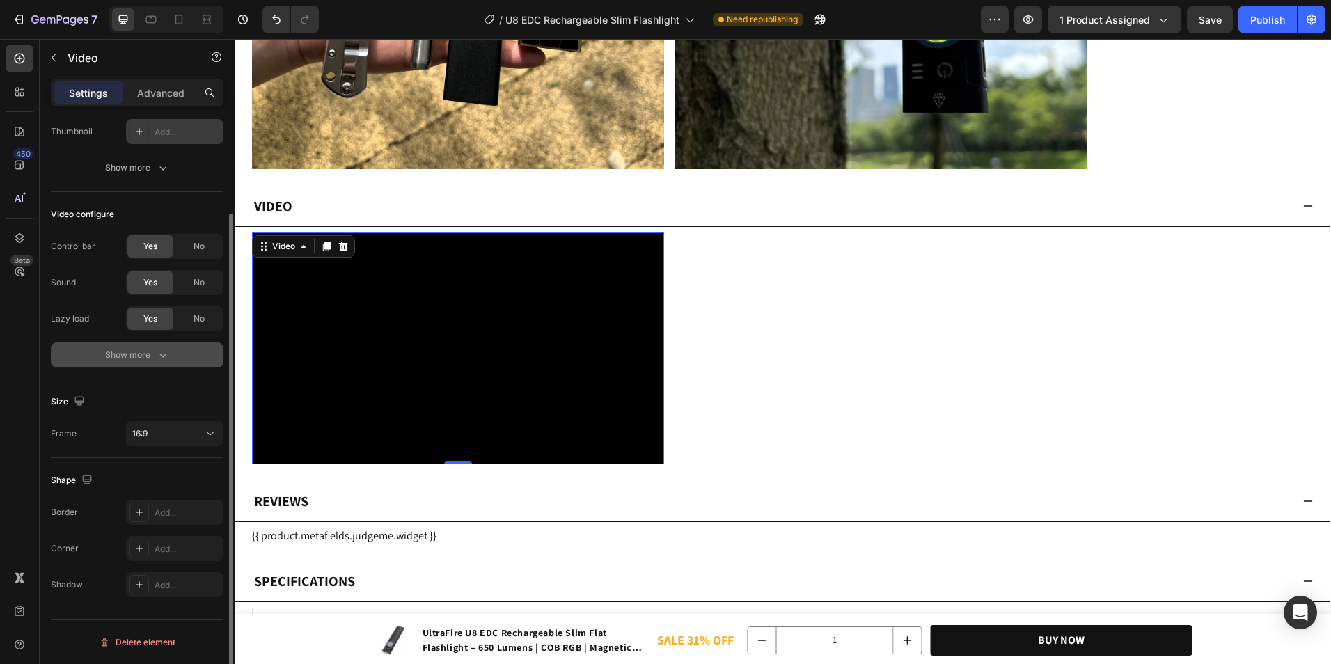
click at [186, 349] on button "Show more" at bounding box center [137, 354] width 173 height 25
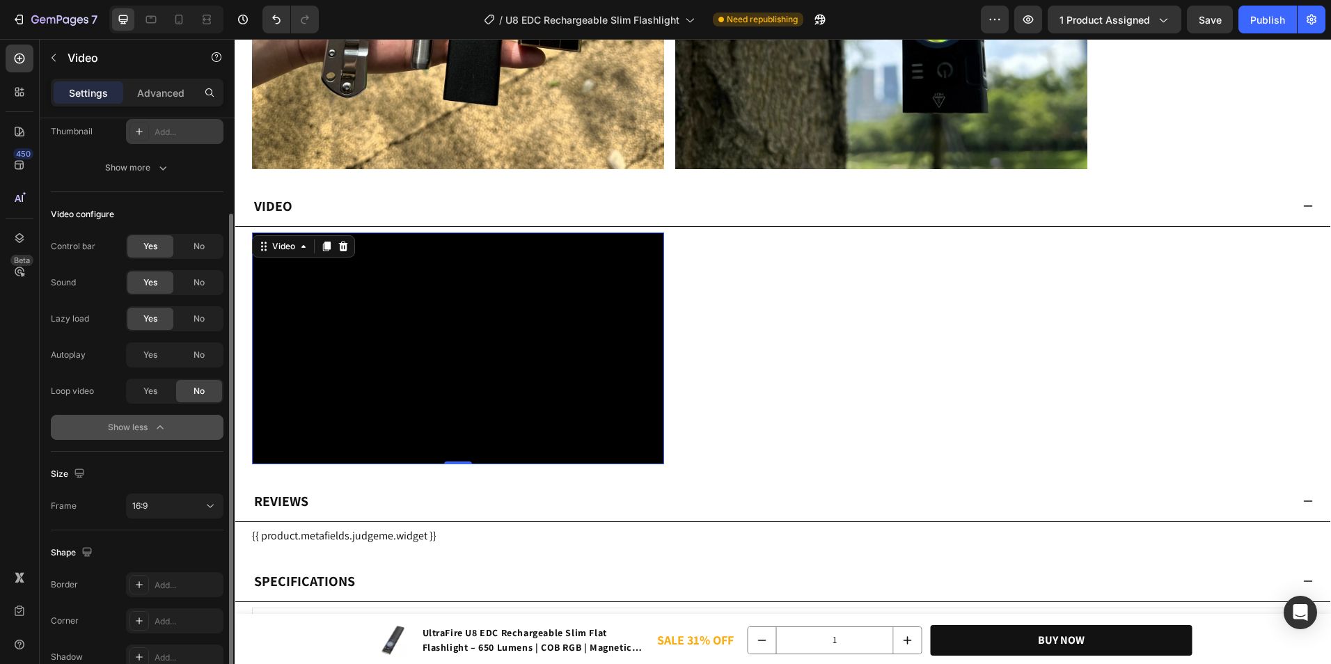
click at [172, 424] on button "Show less" at bounding box center [137, 427] width 173 height 25
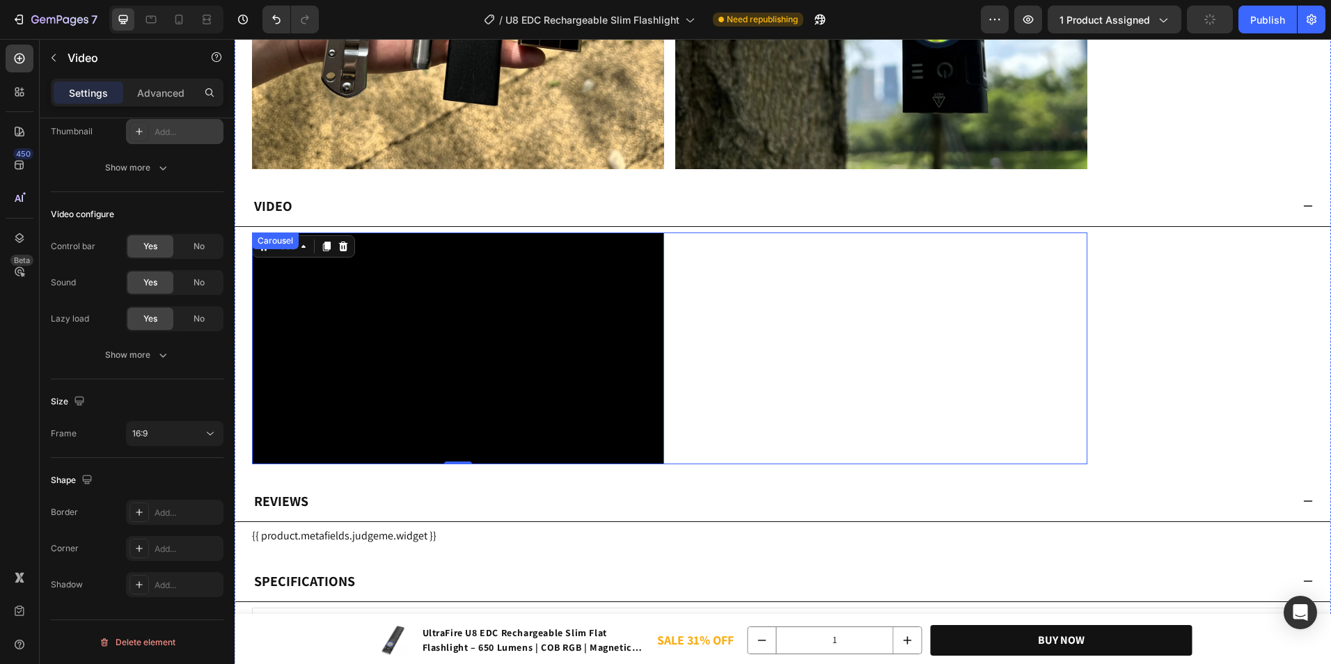
click at [798, 348] on div "Video 0" at bounding box center [669, 349] width 835 height 232
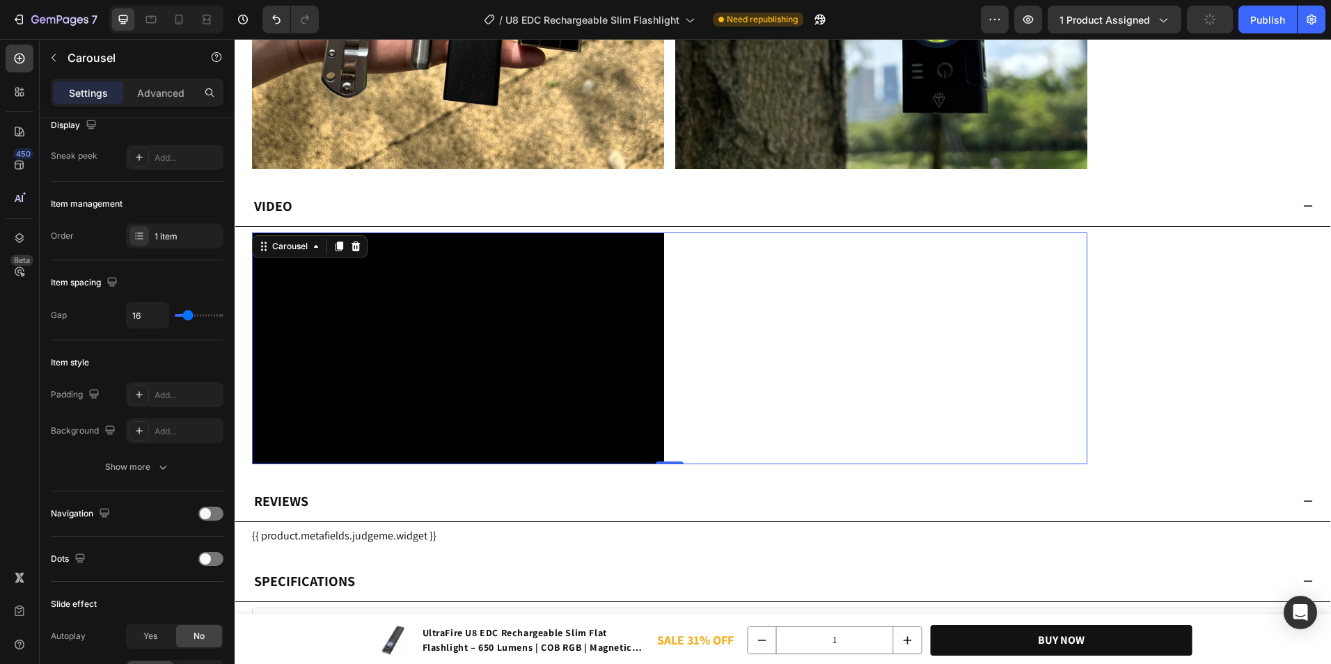
scroll to position [0, 0]
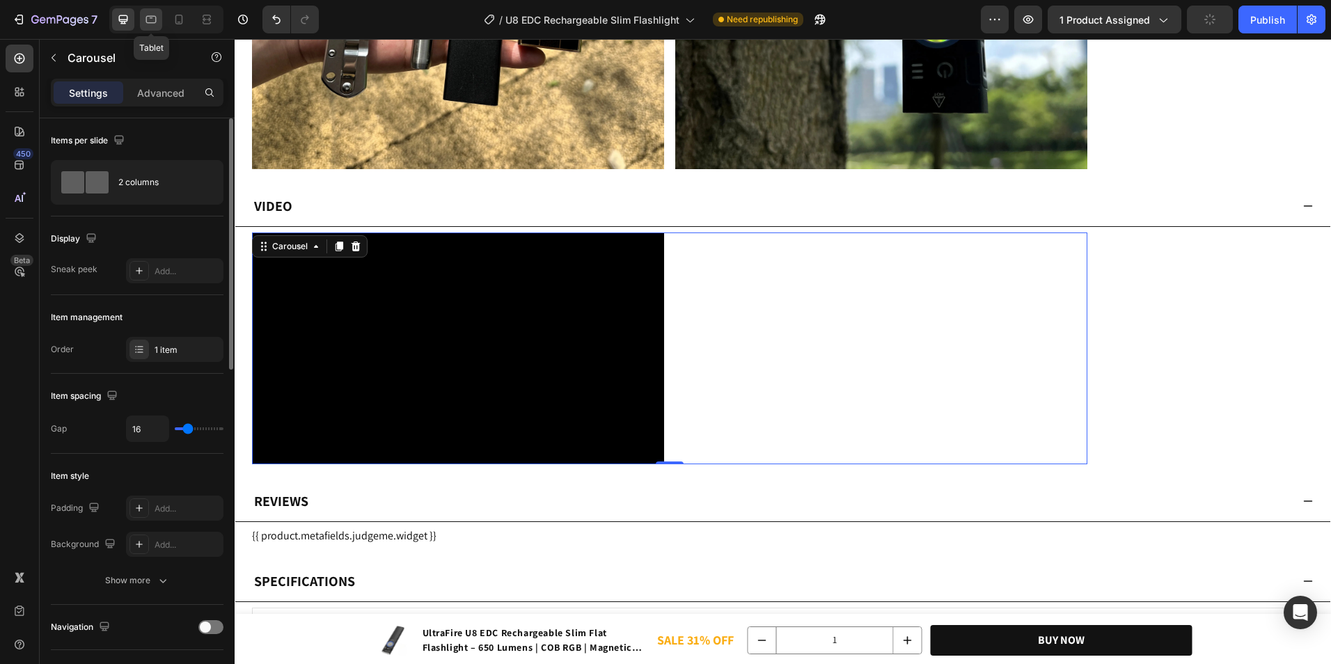
click at [153, 17] on icon at bounding box center [151, 20] width 14 height 14
type input "100%"
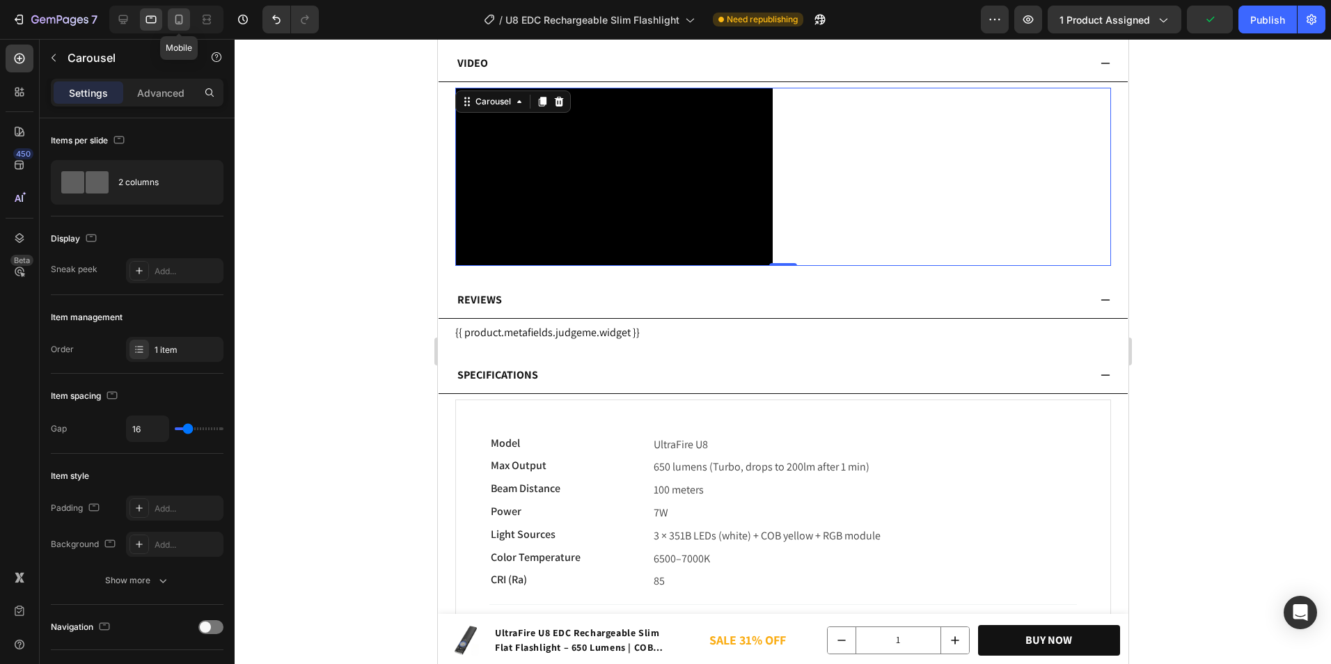
click at [173, 19] on icon at bounding box center [179, 20] width 14 height 14
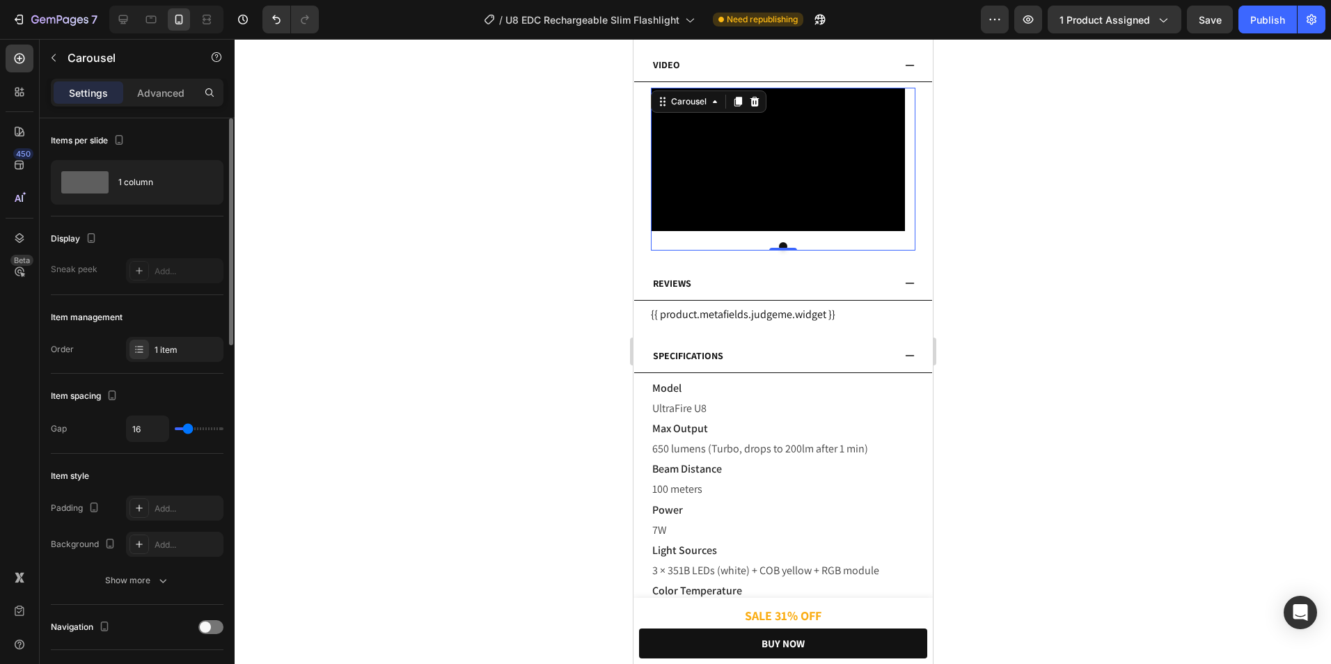
scroll to position [278, 0]
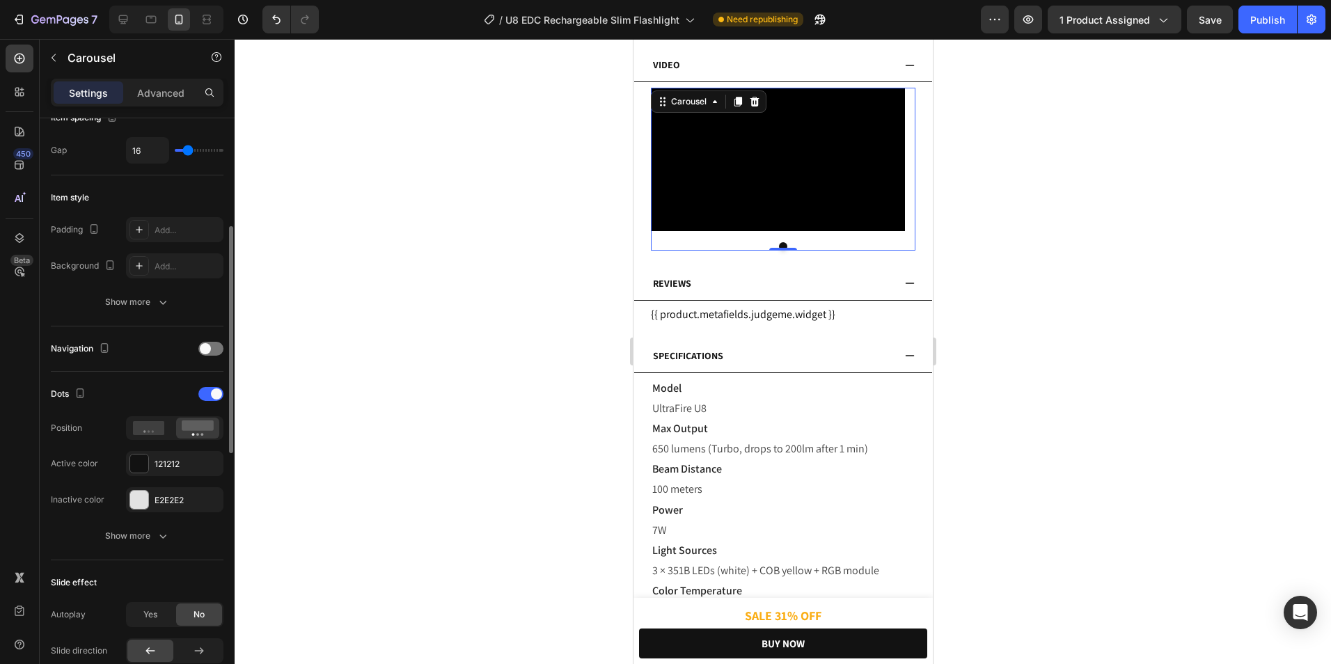
click at [207, 406] on div "Dots Position Active color 121212 Inactive color E2E2E2" at bounding box center [137, 447] width 173 height 129
click at [209, 402] on div "Dots" at bounding box center [137, 394] width 173 height 22
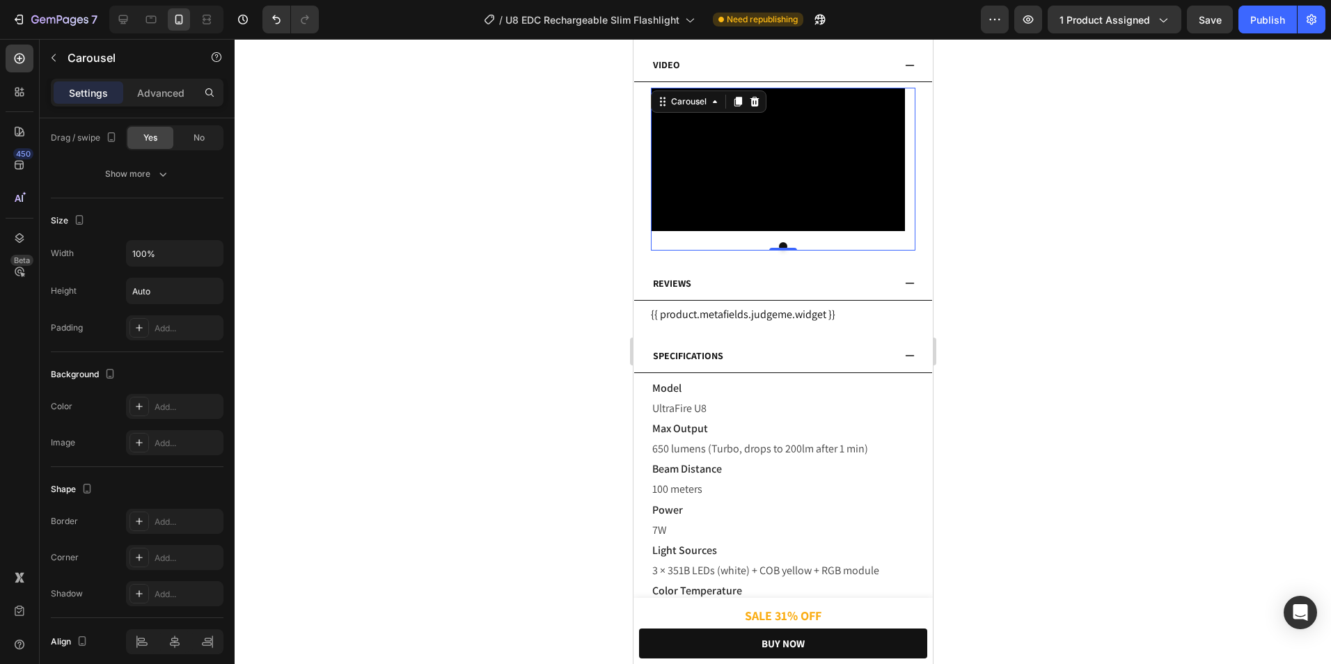
click at [223, 391] on div "Items per slide 1 column Display Sneak peek Add... Item management Order 1 item…" at bounding box center [137, 410] width 195 height 585
click at [779, 243] on button "Dot" at bounding box center [782, 246] width 8 height 8
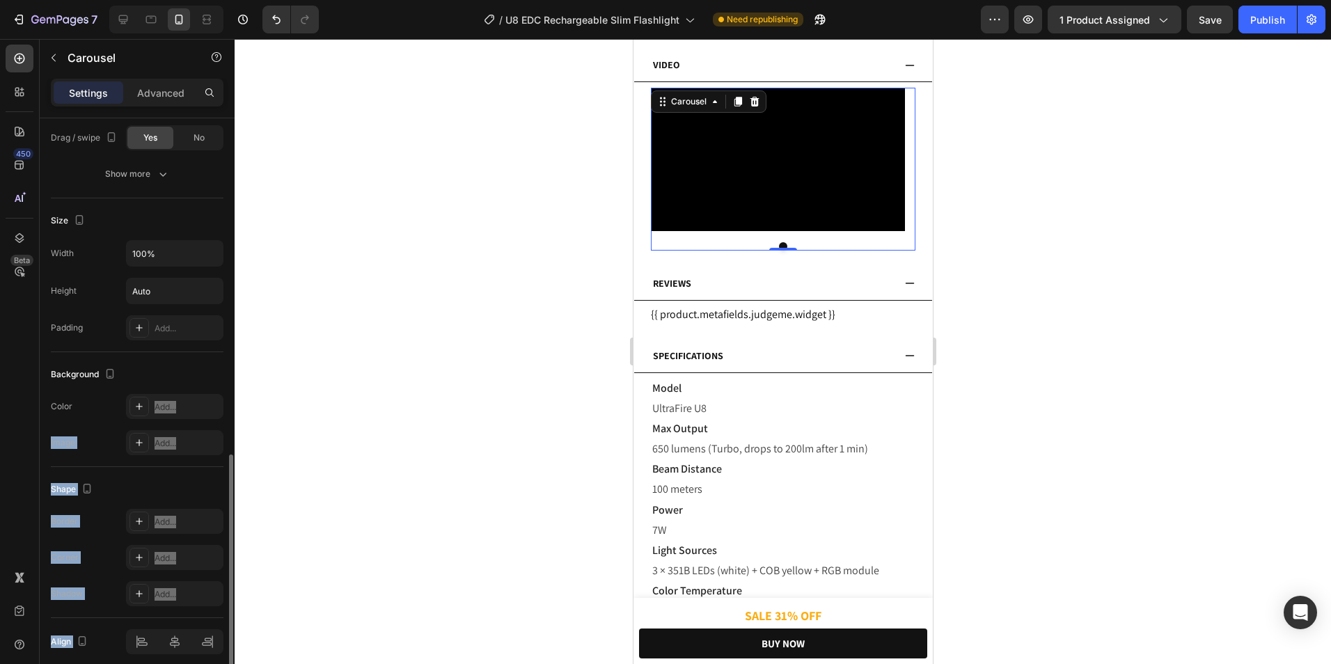
scroll to position [921, 0]
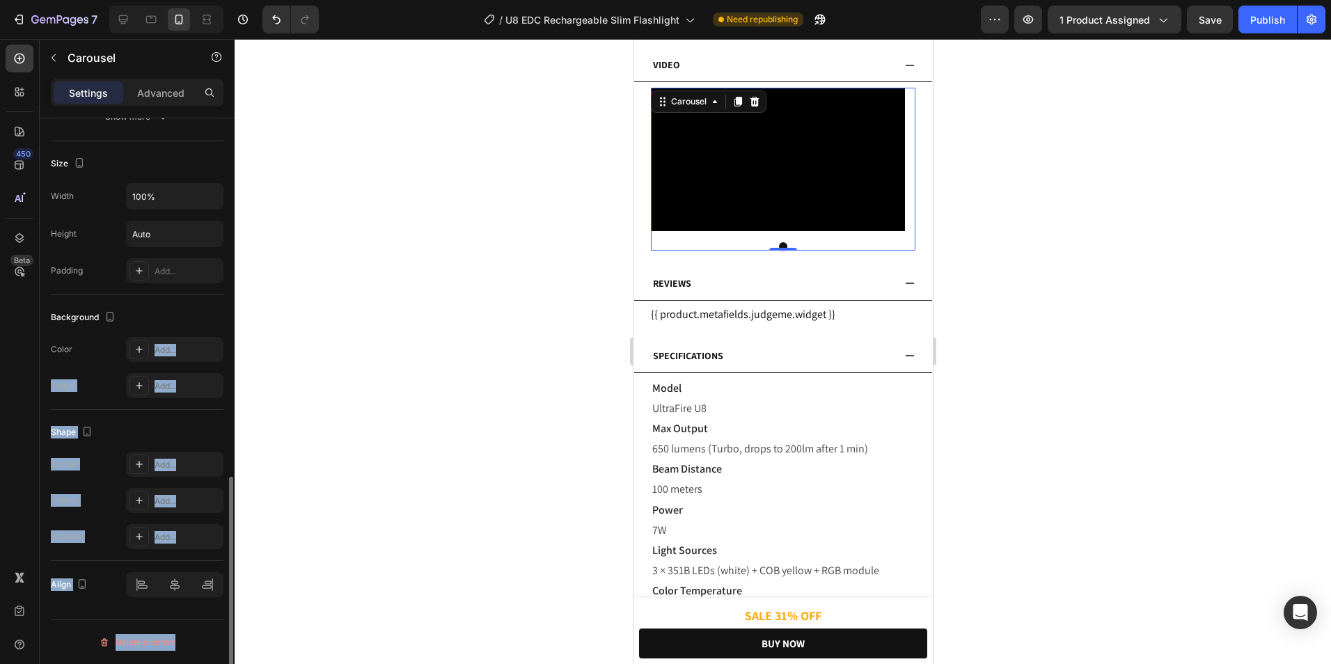
click at [203, 433] on div "Shape" at bounding box center [137, 432] width 173 height 22
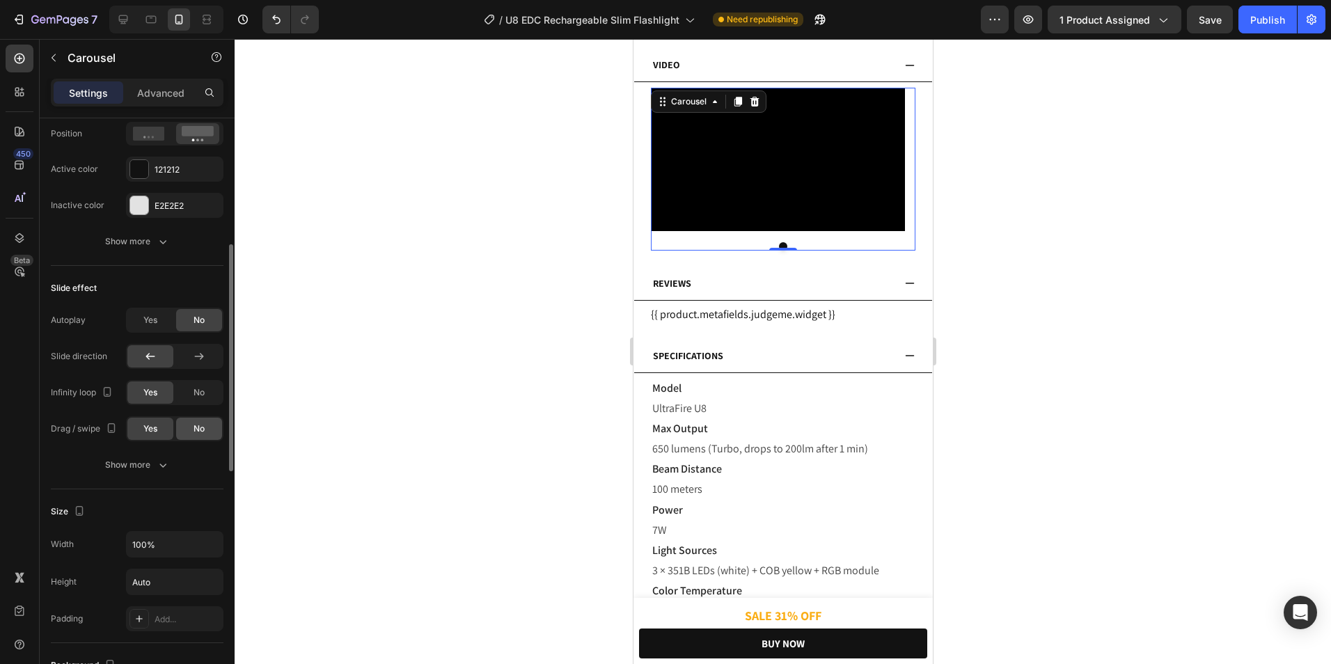
scroll to position [294, 0]
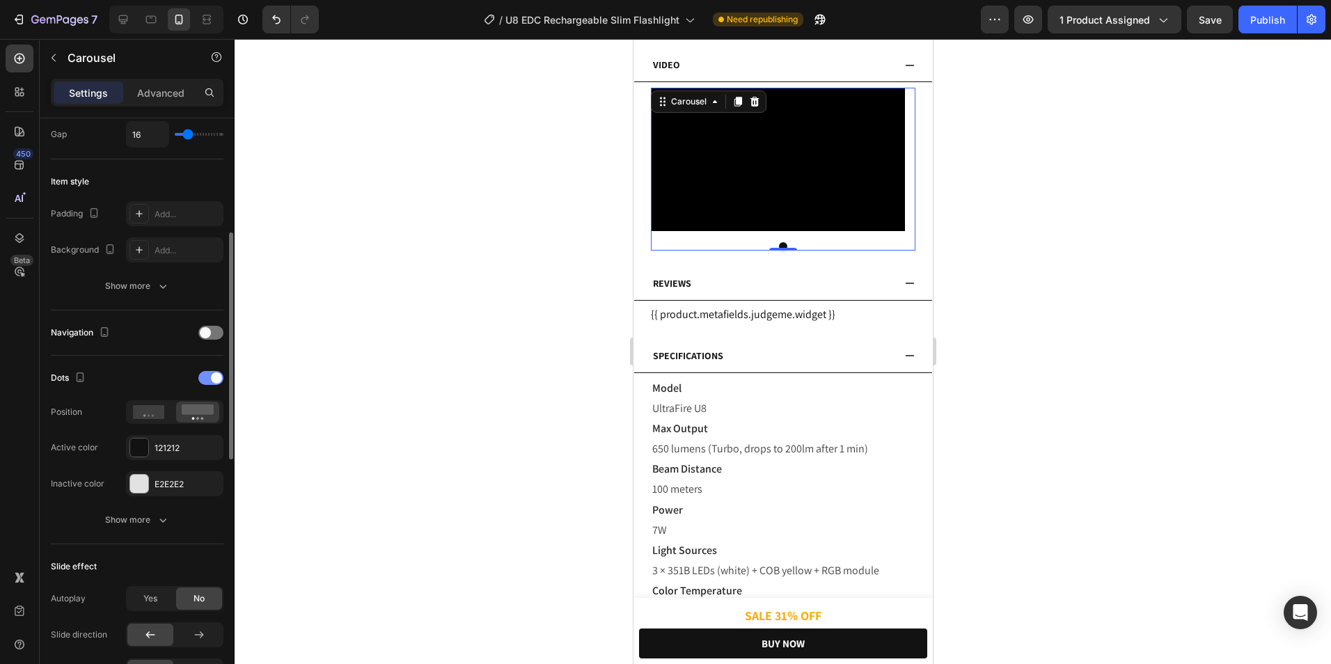
click at [207, 384] on div at bounding box center [210, 378] width 25 height 14
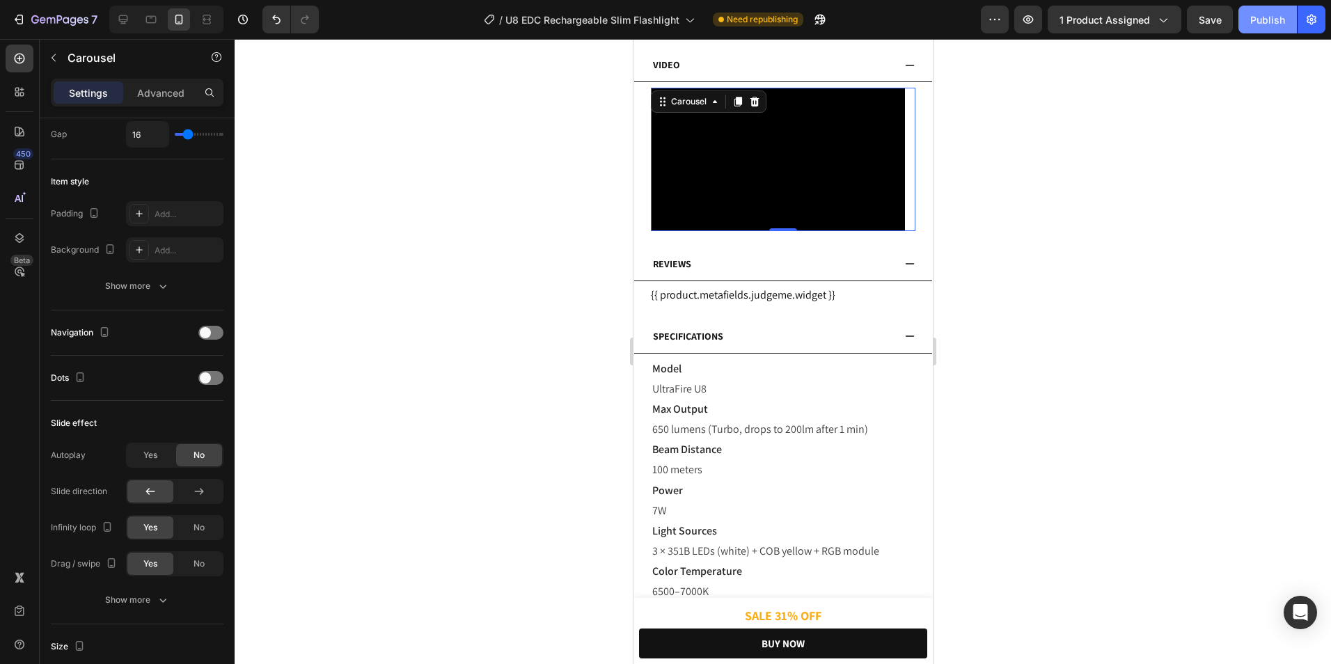
click at [1284, 15] on div "Publish" at bounding box center [1267, 20] width 35 height 15
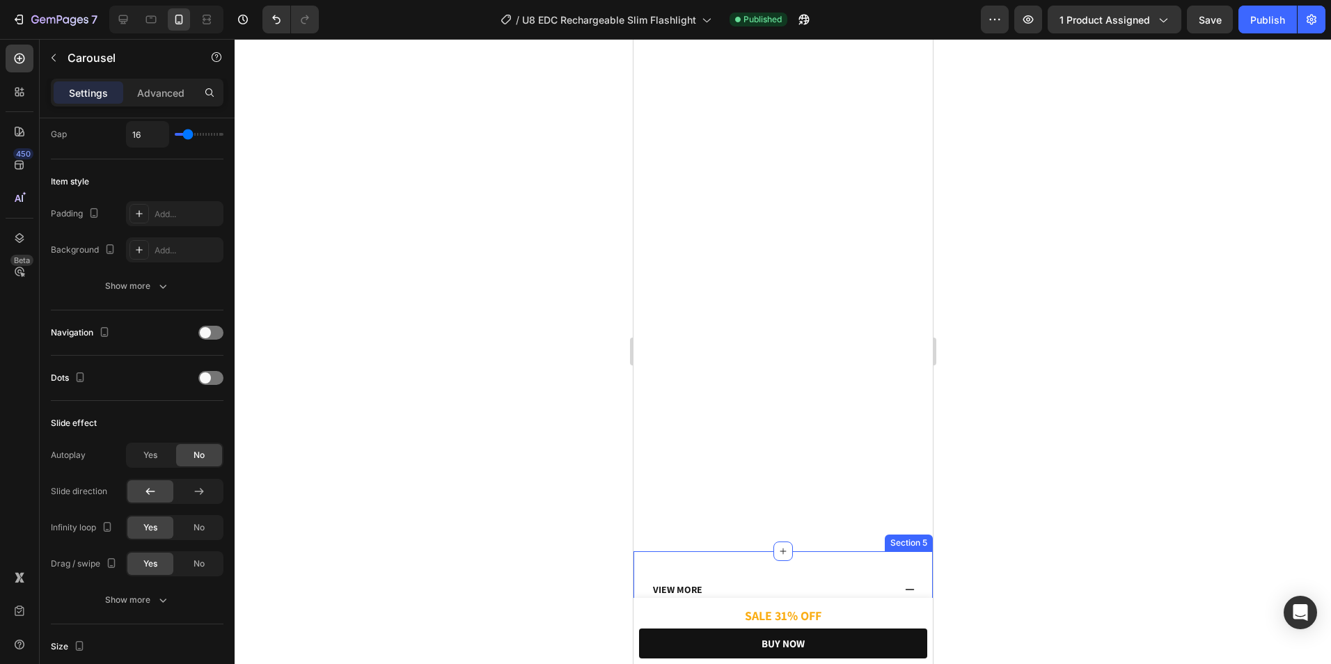
scroll to position [2952, 0]
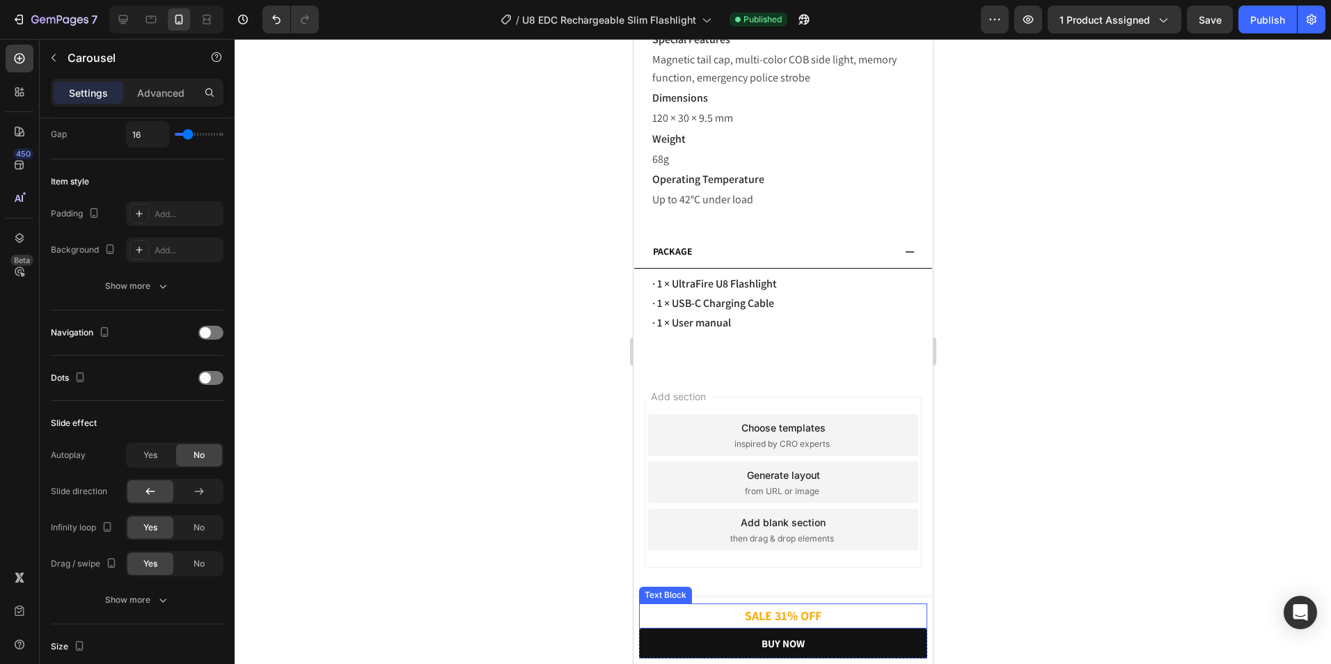
click at [820, 616] on p "SALE 31% OFF" at bounding box center [782, 616] width 285 height 22
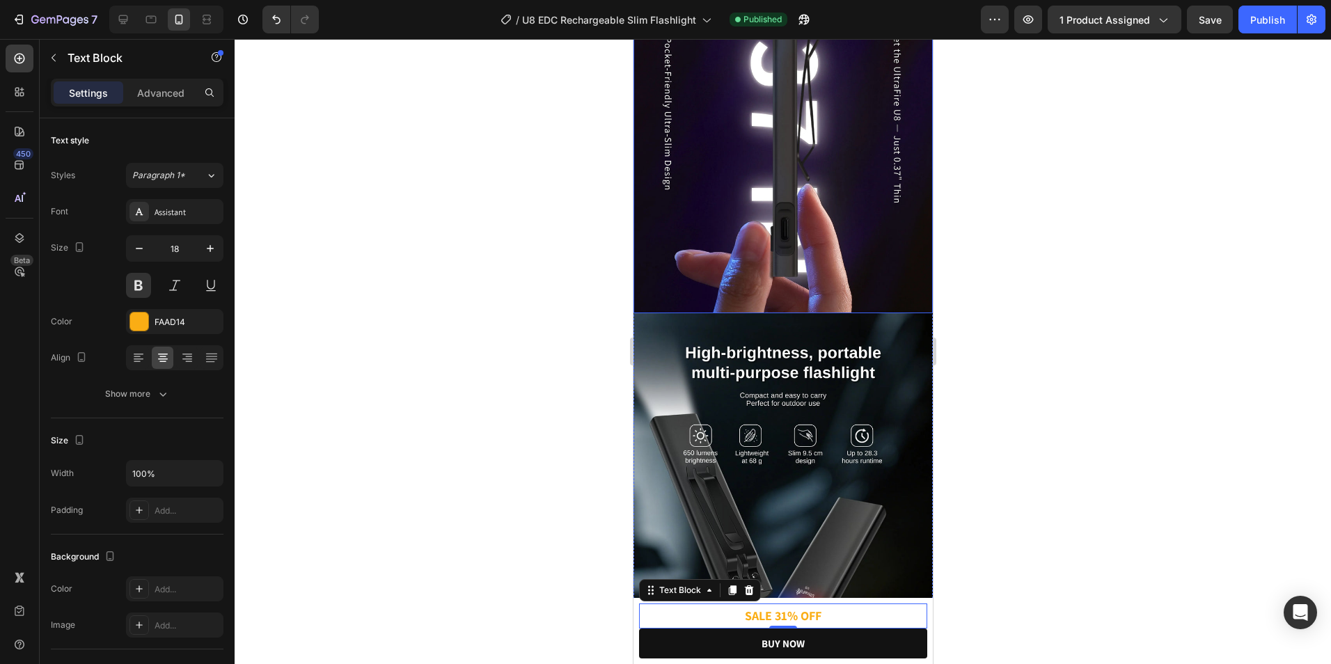
scroll to position [0, 0]
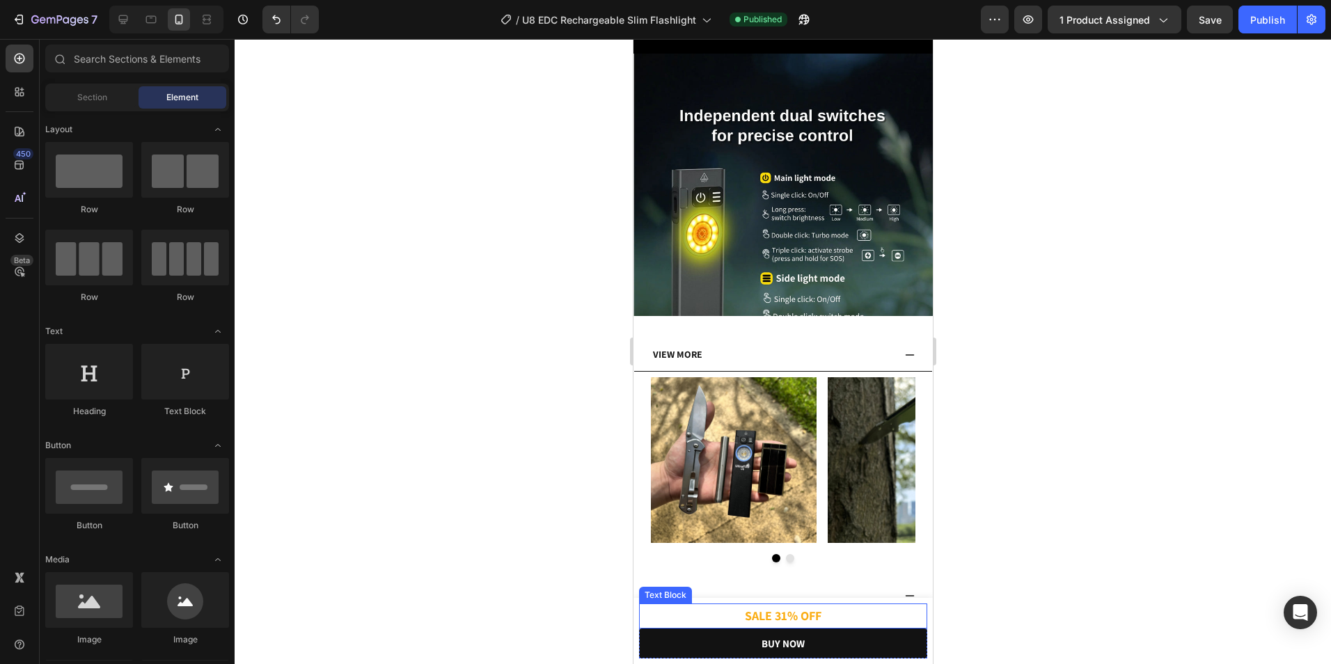
click at [811, 610] on p "SALE 31% OFF" at bounding box center [782, 616] width 285 height 22
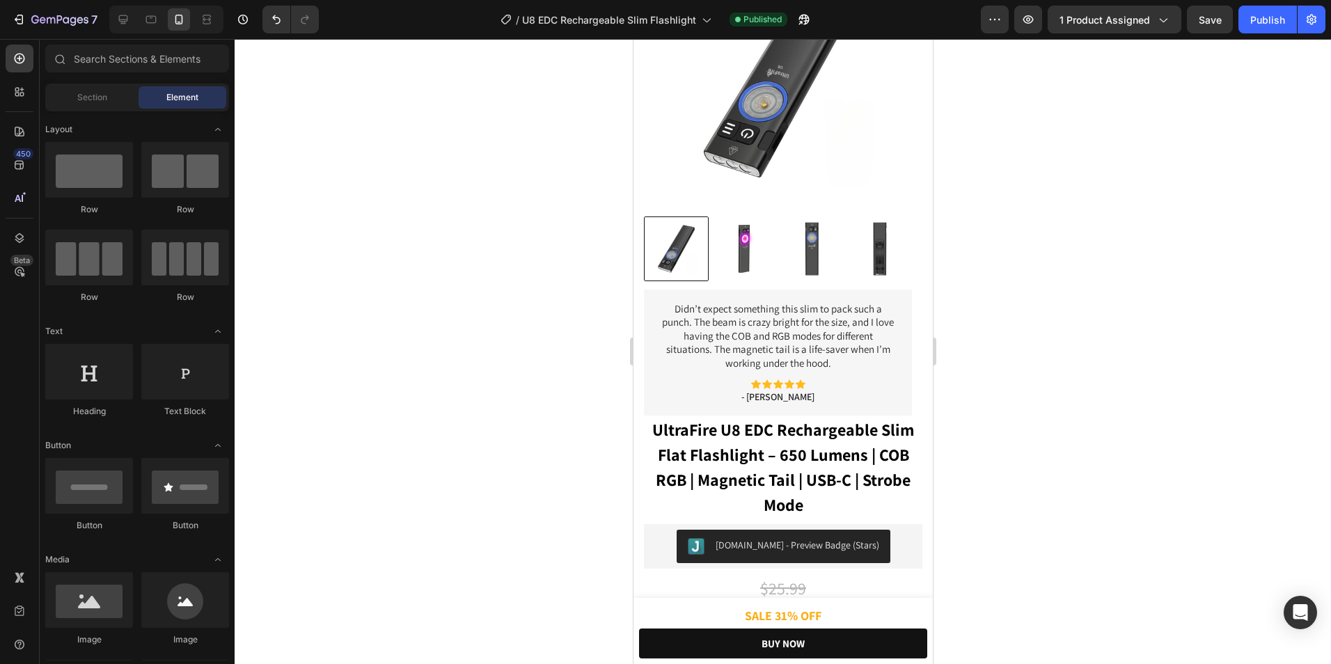
scroll to position [257, 0]
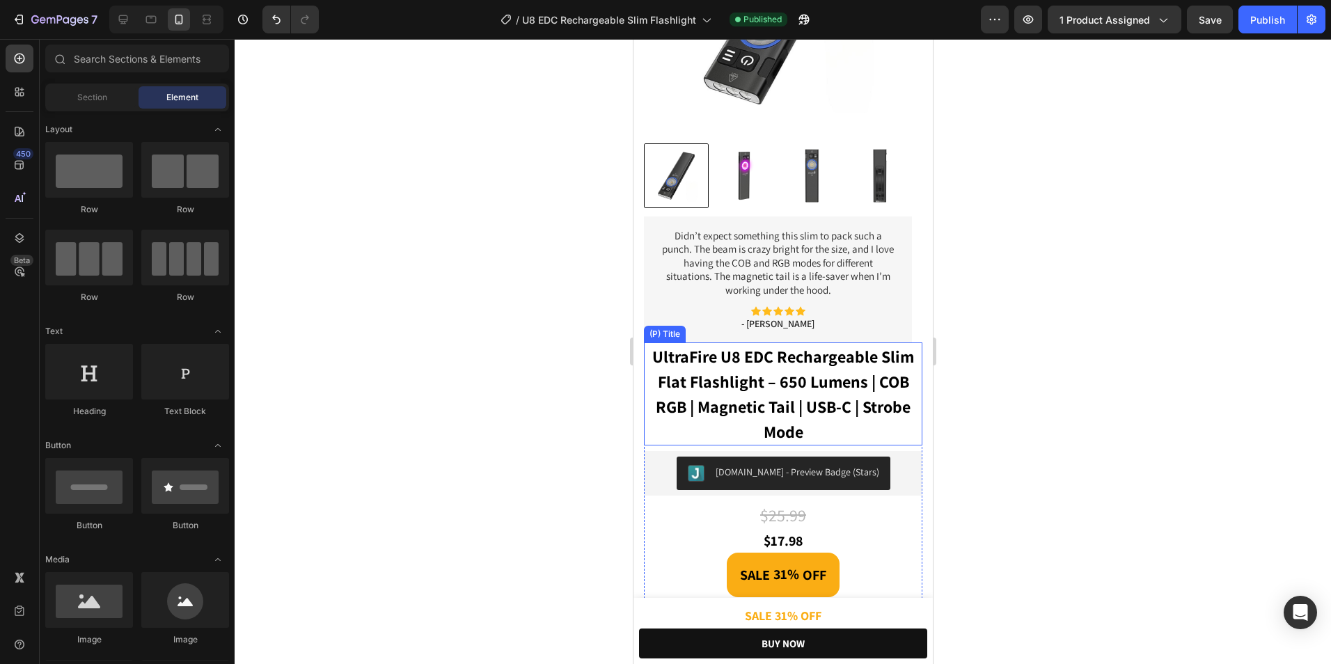
drag, startPoint x: 781, startPoint y: 398, endPoint x: 651, endPoint y: 387, distance: 130.6
click at [781, 398] on h1 "UltraFire U8 EDC Rechargeable Slim Flat Flashlight – 650 Lumens | COB RGB | Mag…" at bounding box center [782, 393] width 278 height 103
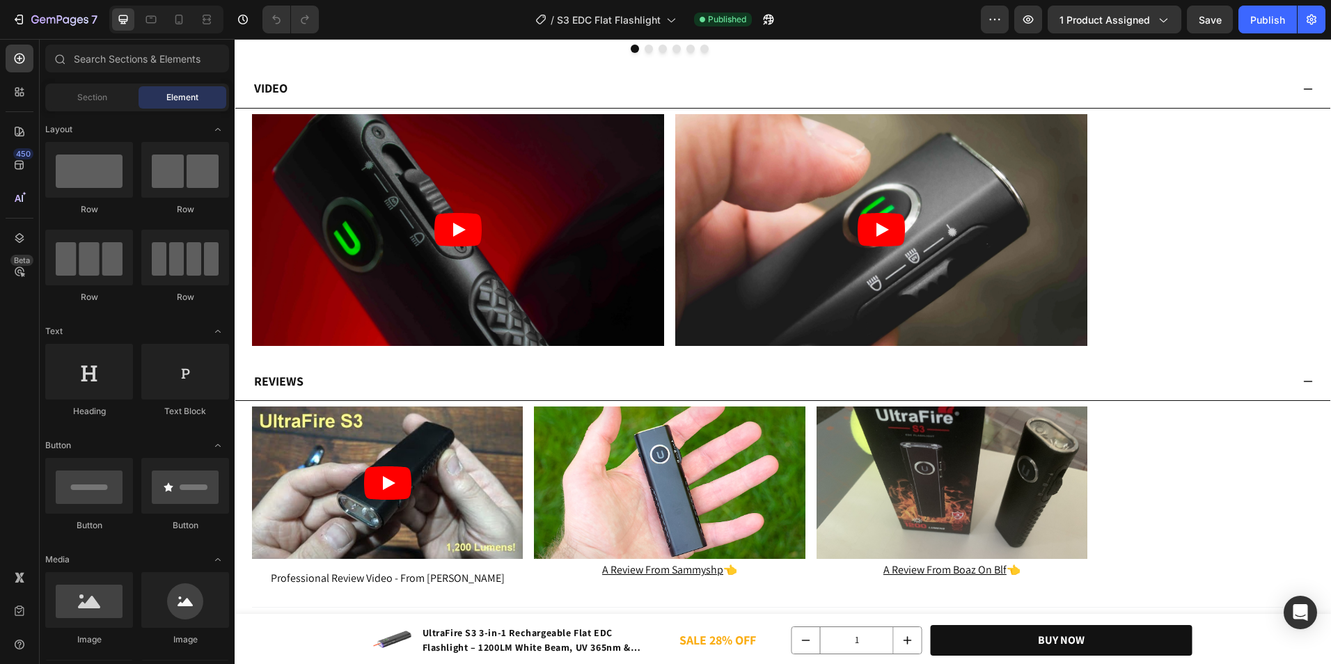
scroll to position [3904, 0]
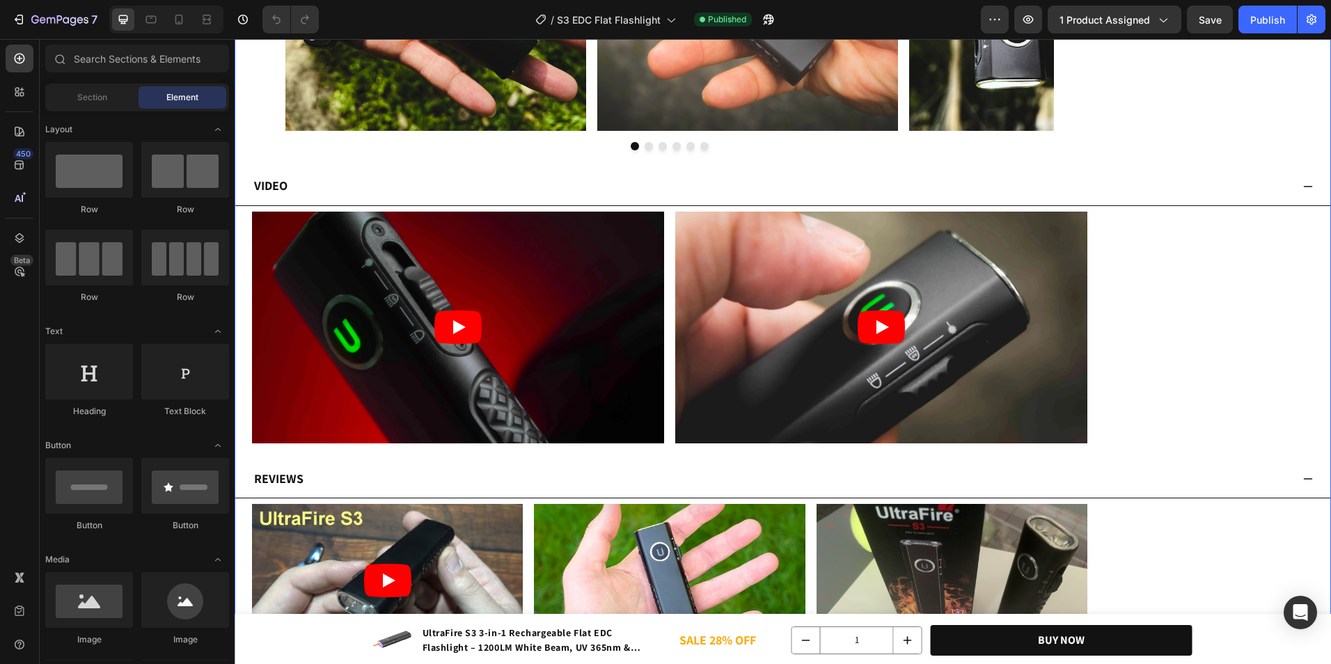
click at [279, 175] on p "Video" at bounding box center [270, 186] width 33 height 22
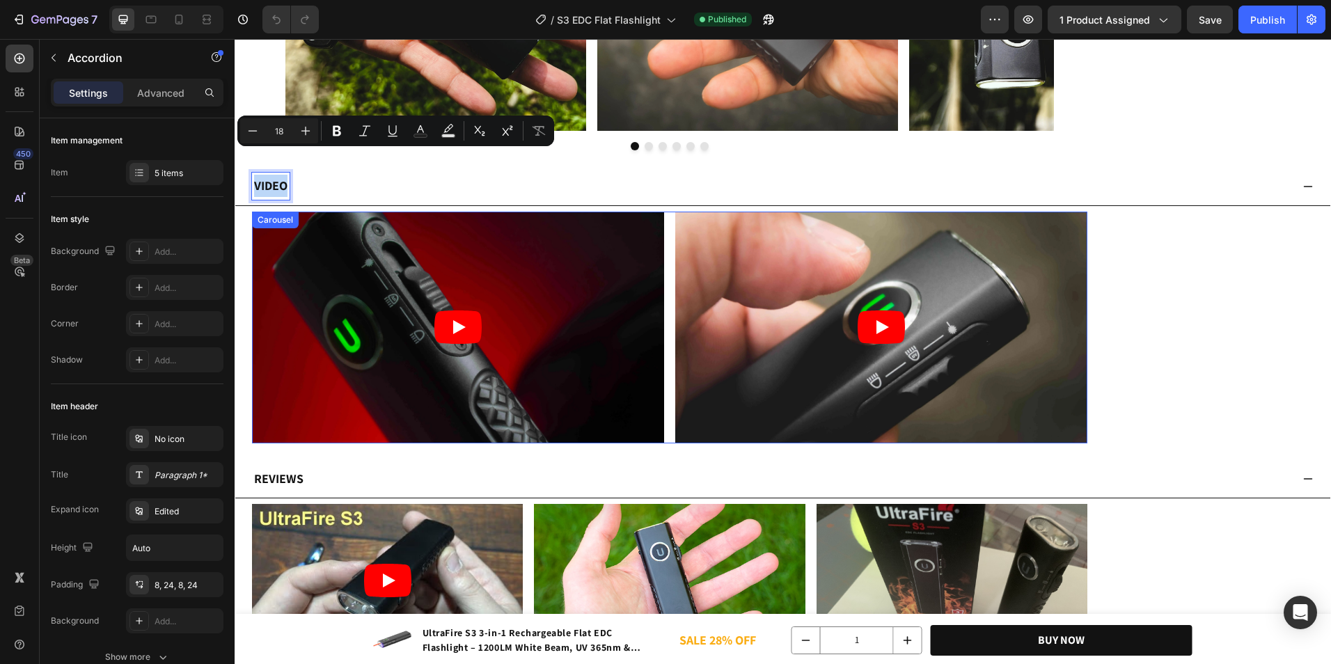
click at [667, 246] on div "Video Video" at bounding box center [669, 328] width 835 height 232
